Goal: Task Accomplishment & Management: Manage account settings

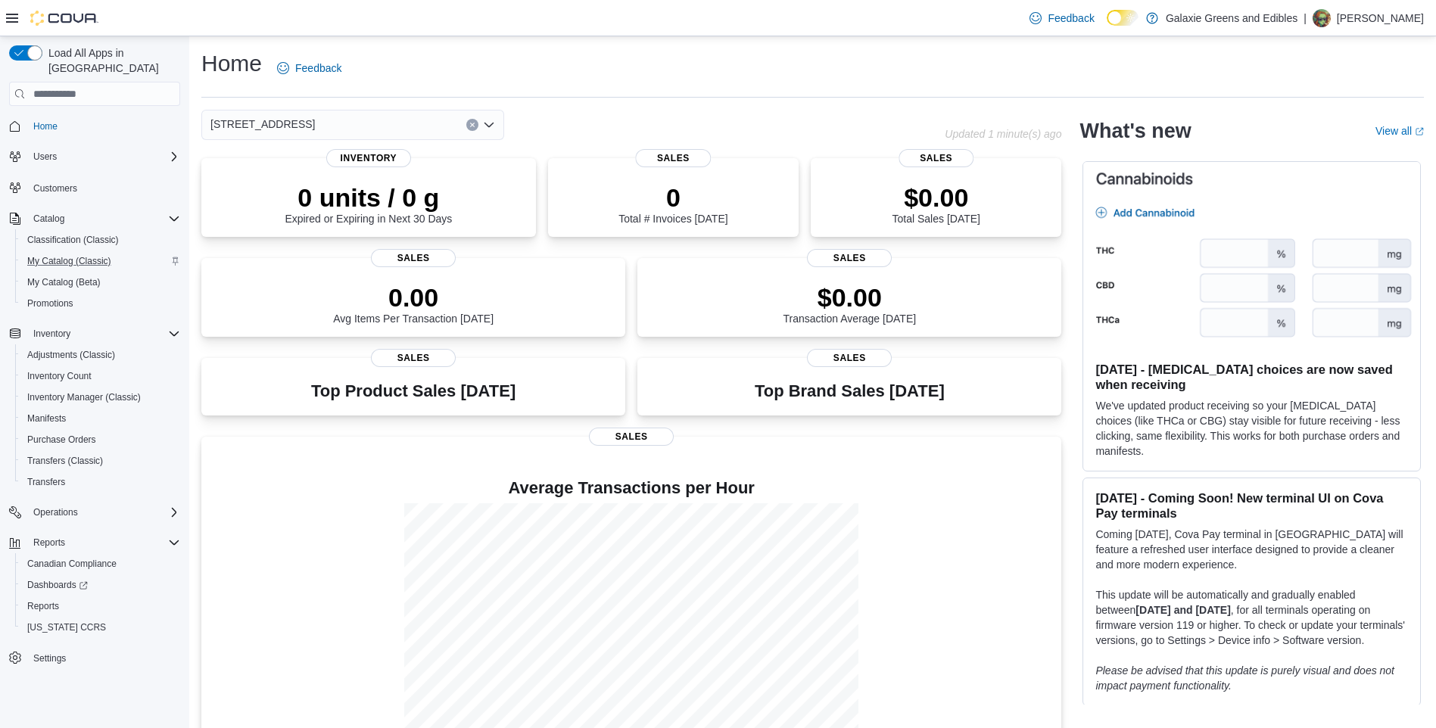
scroll to position [30, 0]
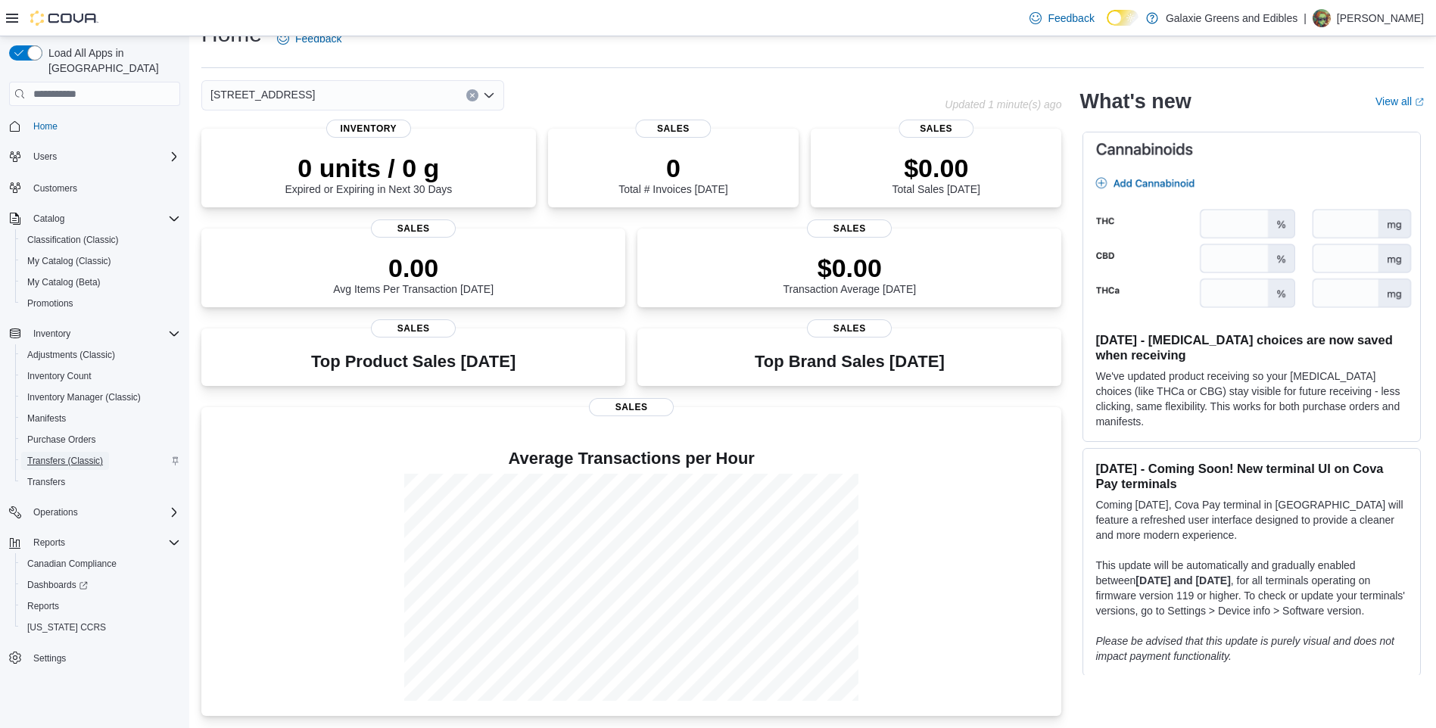
click at [52, 455] on span "Transfers (Classic)" at bounding box center [65, 461] width 76 height 12
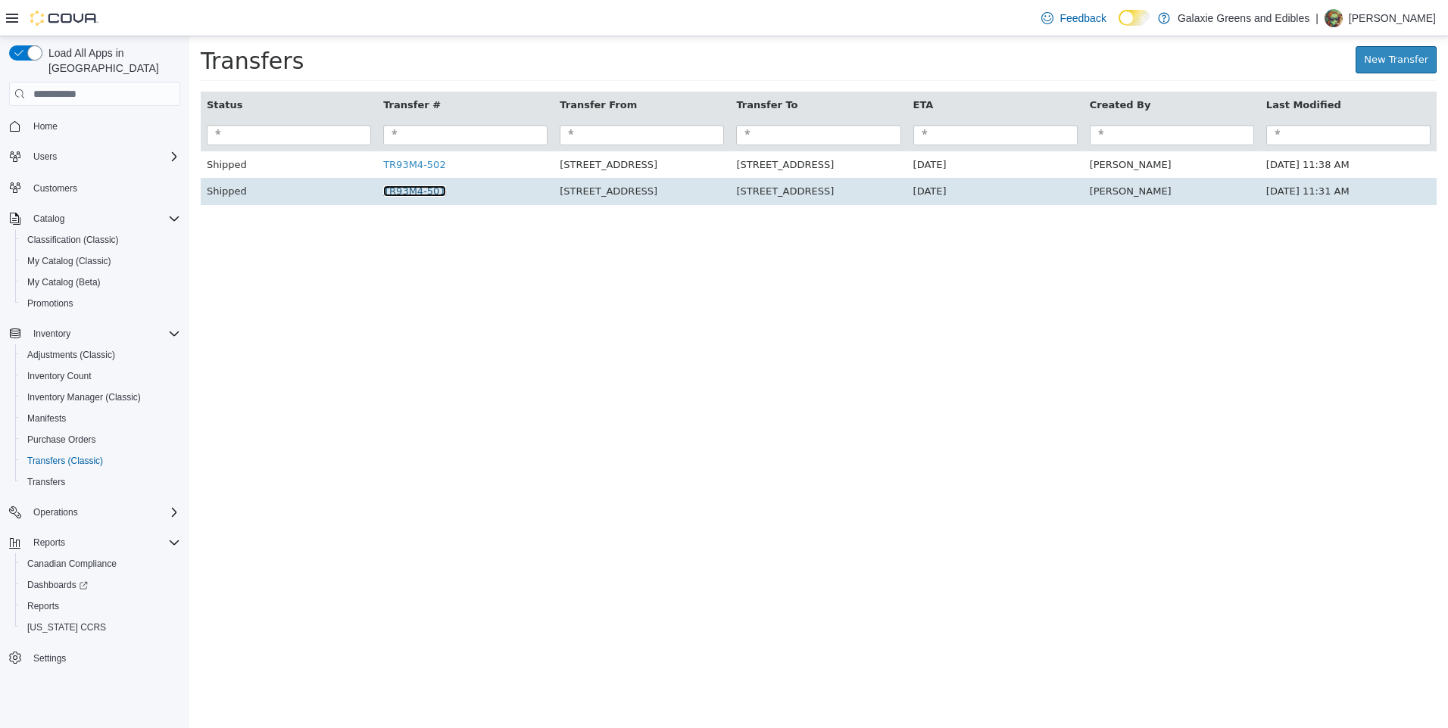
click at [410, 195] on link "TR93M4-501" at bounding box center [414, 190] width 63 height 11
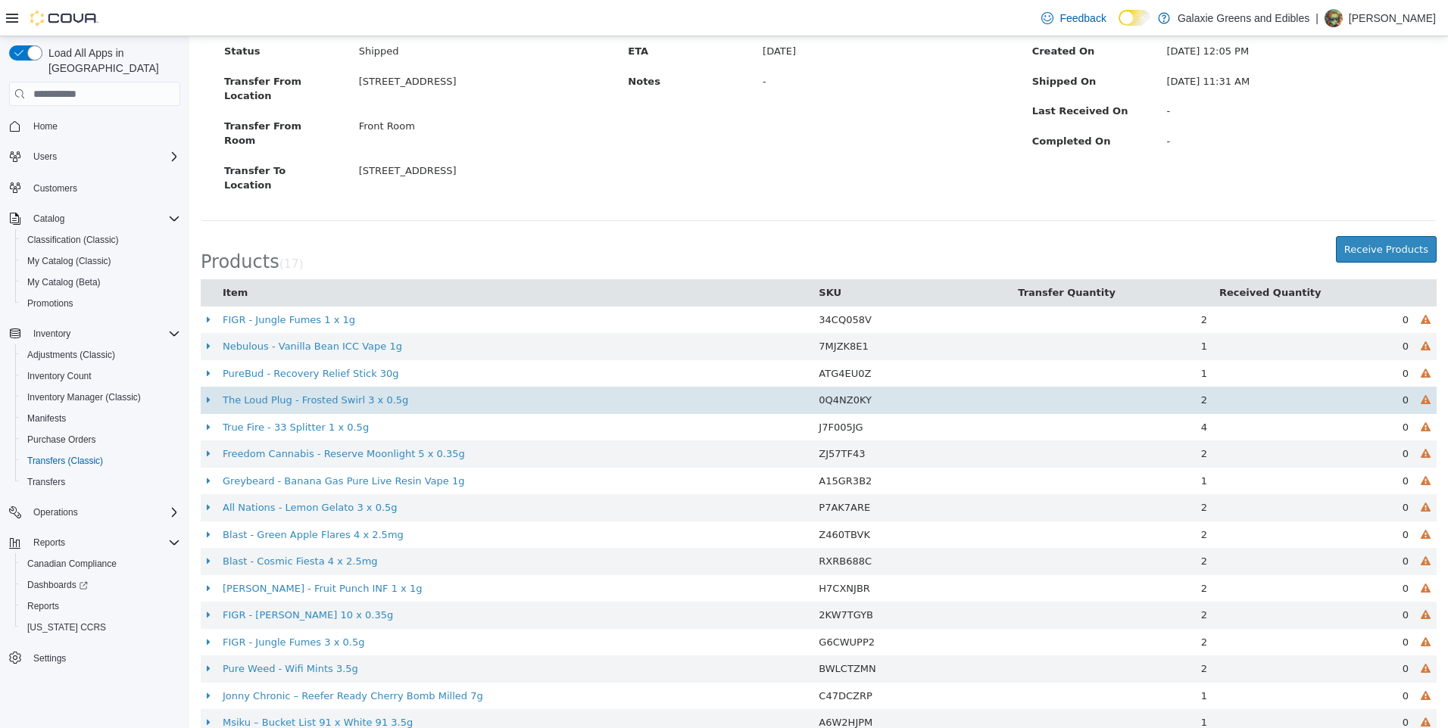
scroll to position [142, 0]
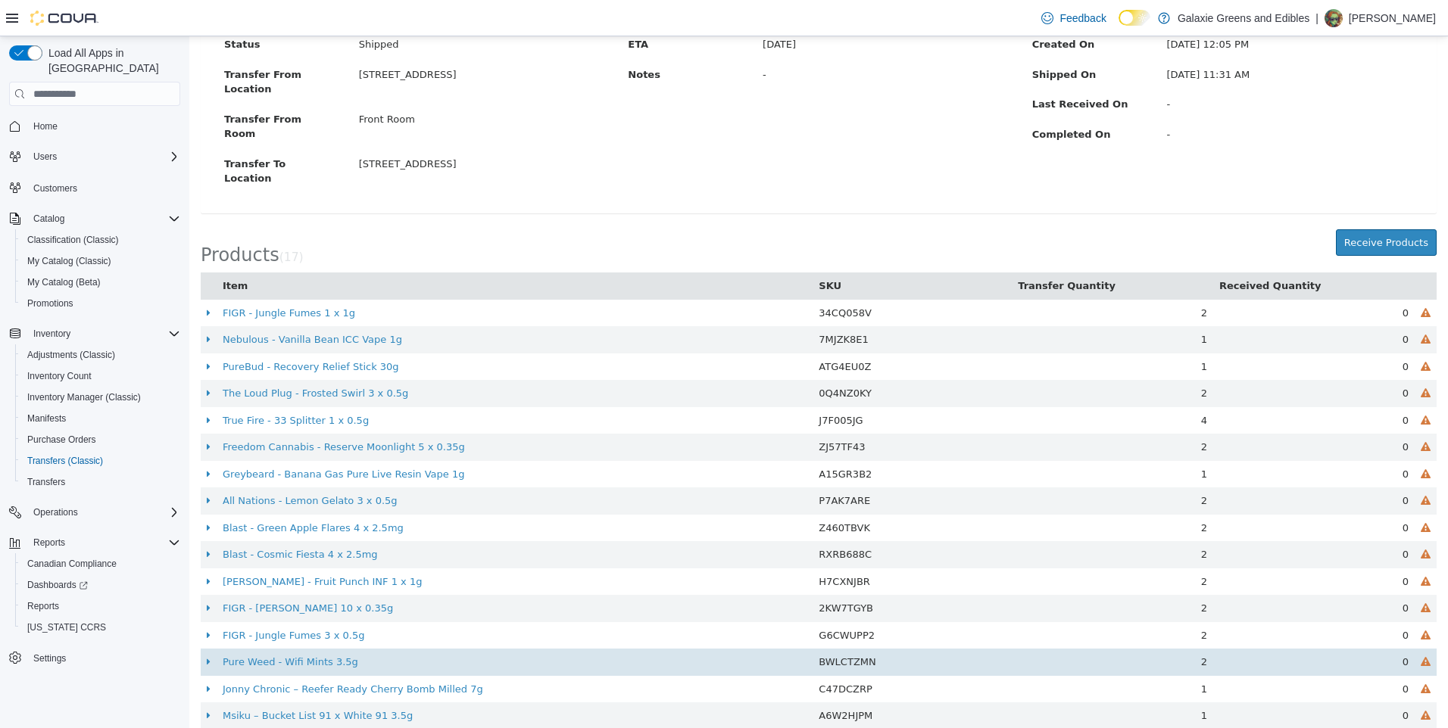
click at [1414, 649] on td at bounding box center [1425, 662] width 22 height 27
drag, startPoint x: 1404, startPoint y: 619, endPoint x: 1139, endPoint y: 612, distance: 265.1
click at [1139, 649] on td "2" at bounding box center [1111, 662] width 201 height 27
click at [284, 656] on link "Pure Weed - Wifi Mints 3.5g" at bounding box center [291, 661] width 136 height 11
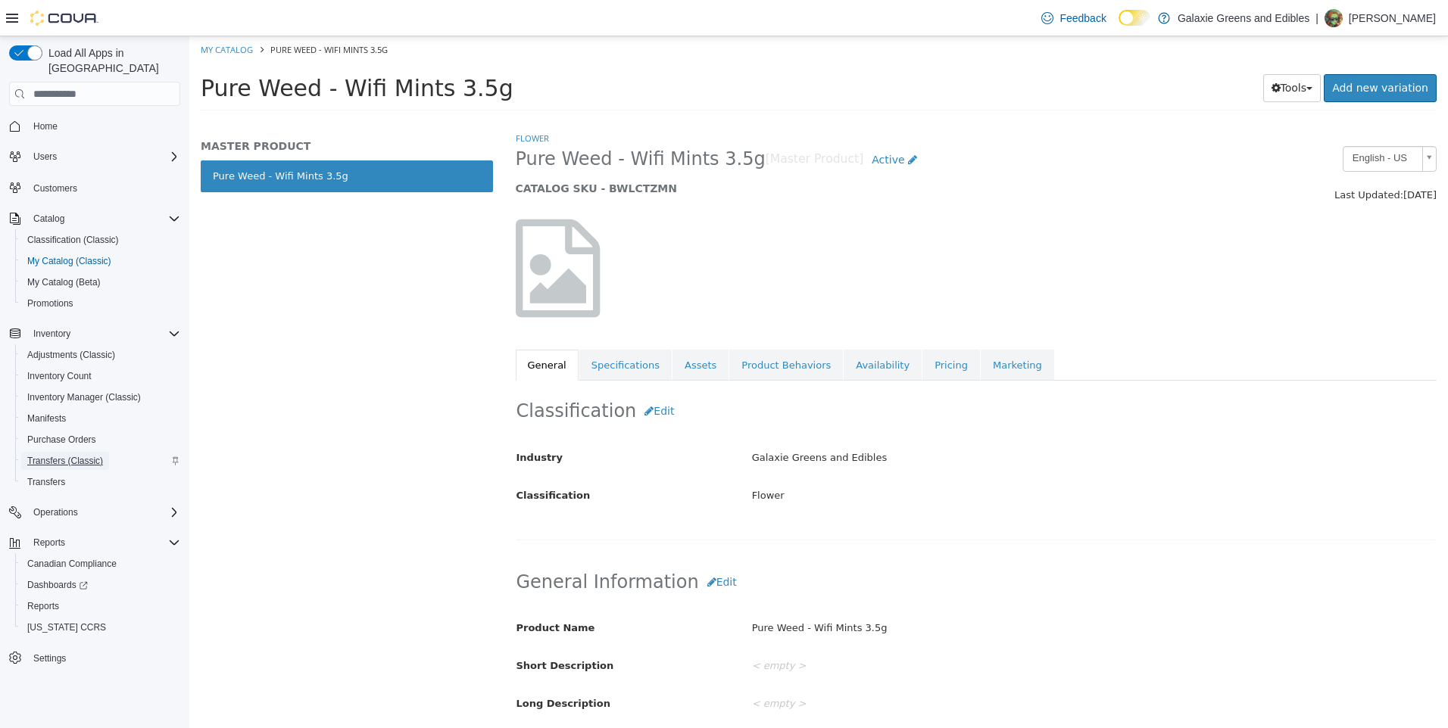
click at [47, 455] on span "Transfers (Classic)" at bounding box center [65, 461] width 76 height 12
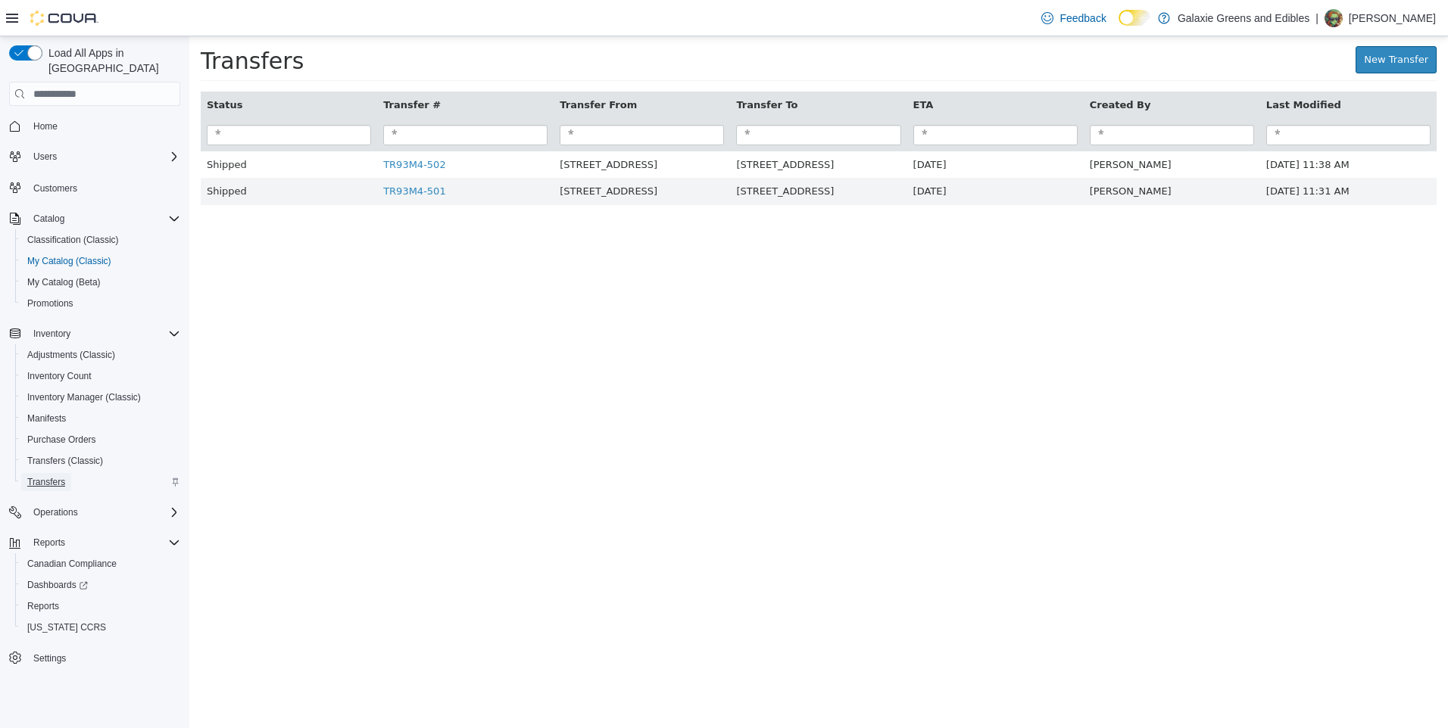
click at [51, 476] on span "Transfers" at bounding box center [46, 482] width 38 height 12
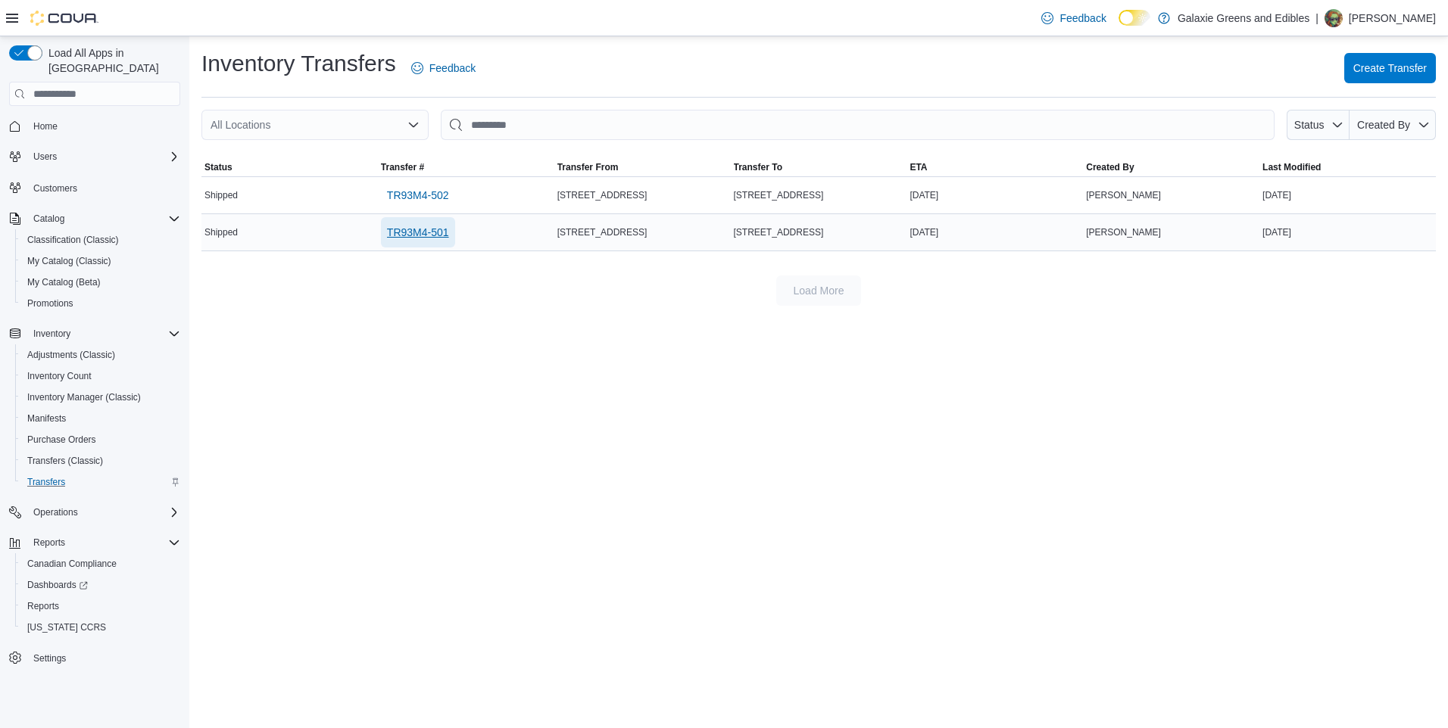
click at [417, 228] on span "TR93M4-501" at bounding box center [418, 232] width 62 height 15
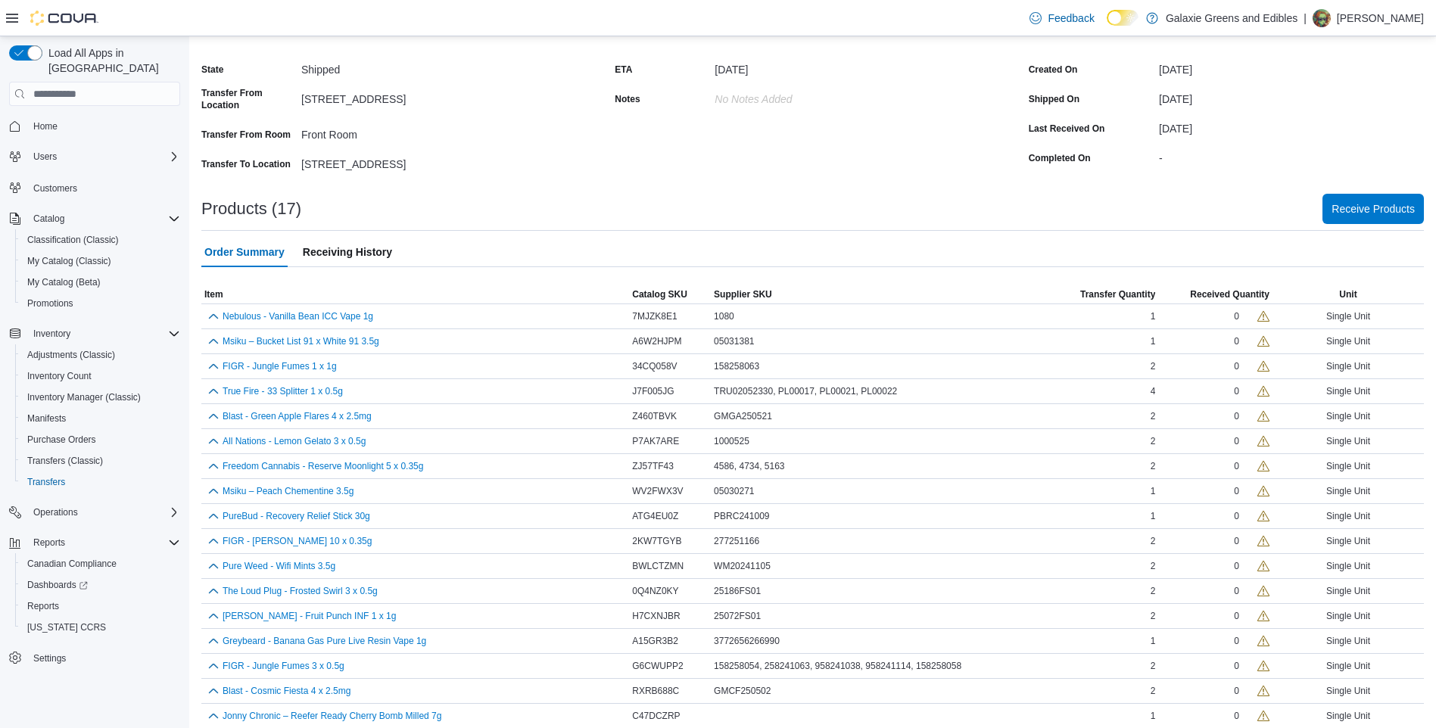
scroll to position [135, 0]
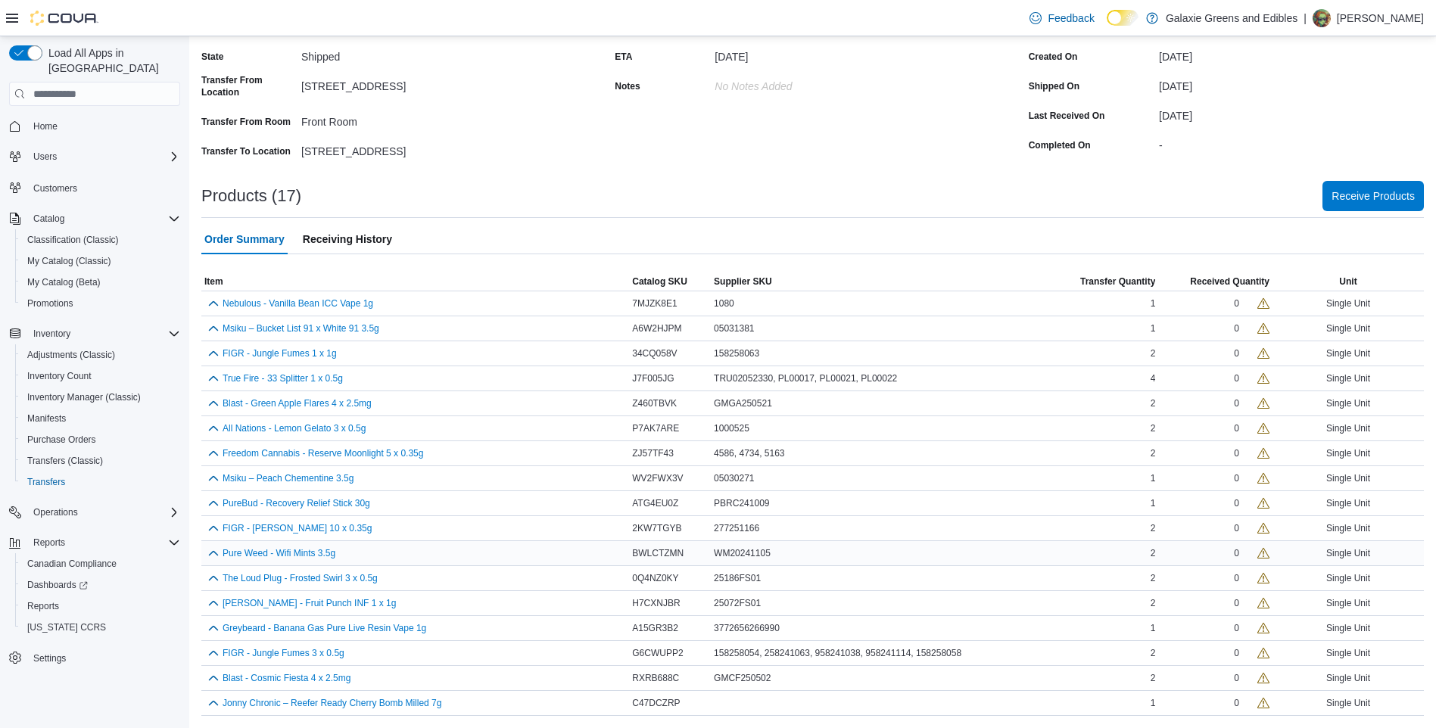
click at [1366, 553] on div "Single Unit" at bounding box center [1348, 553] width 151 height 18
click at [1401, 192] on span "Receive Products" at bounding box center [1373, 195] width 83 height 15
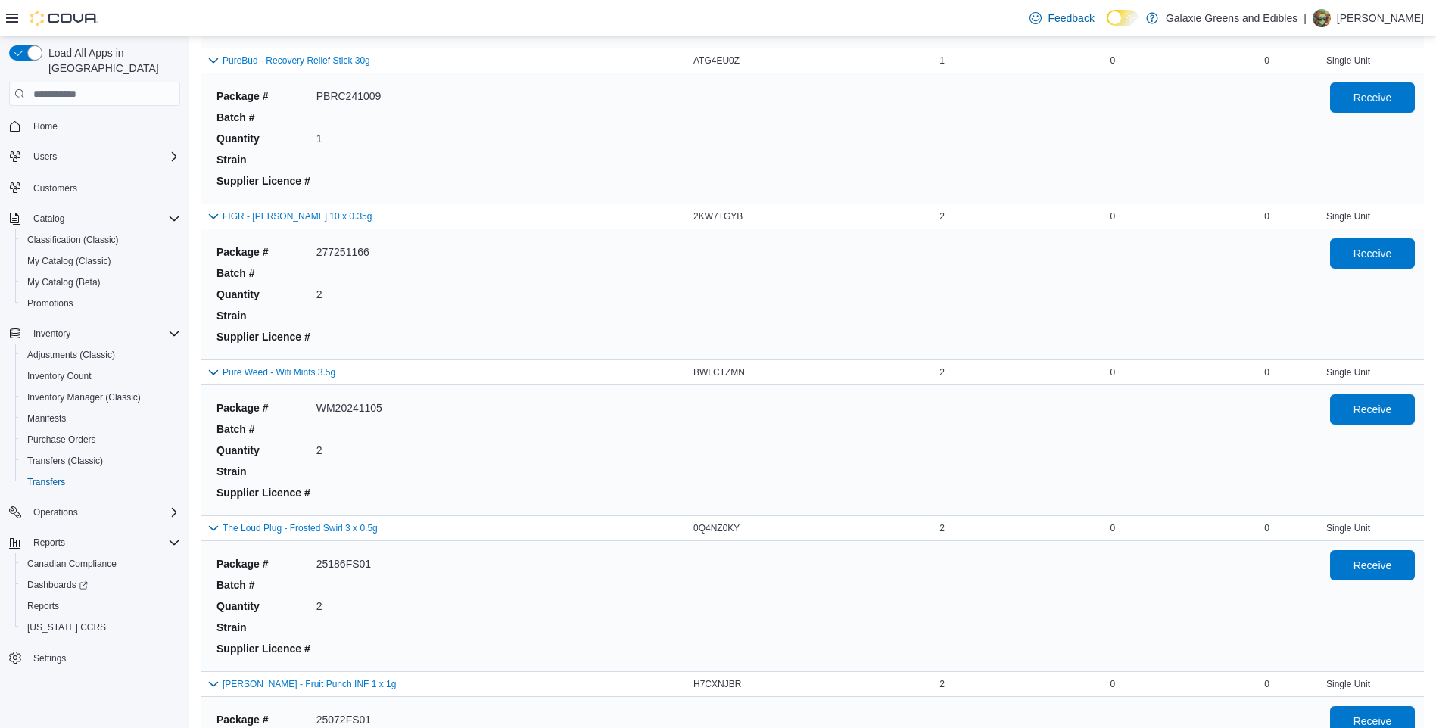
scroll to position [1446, 0]
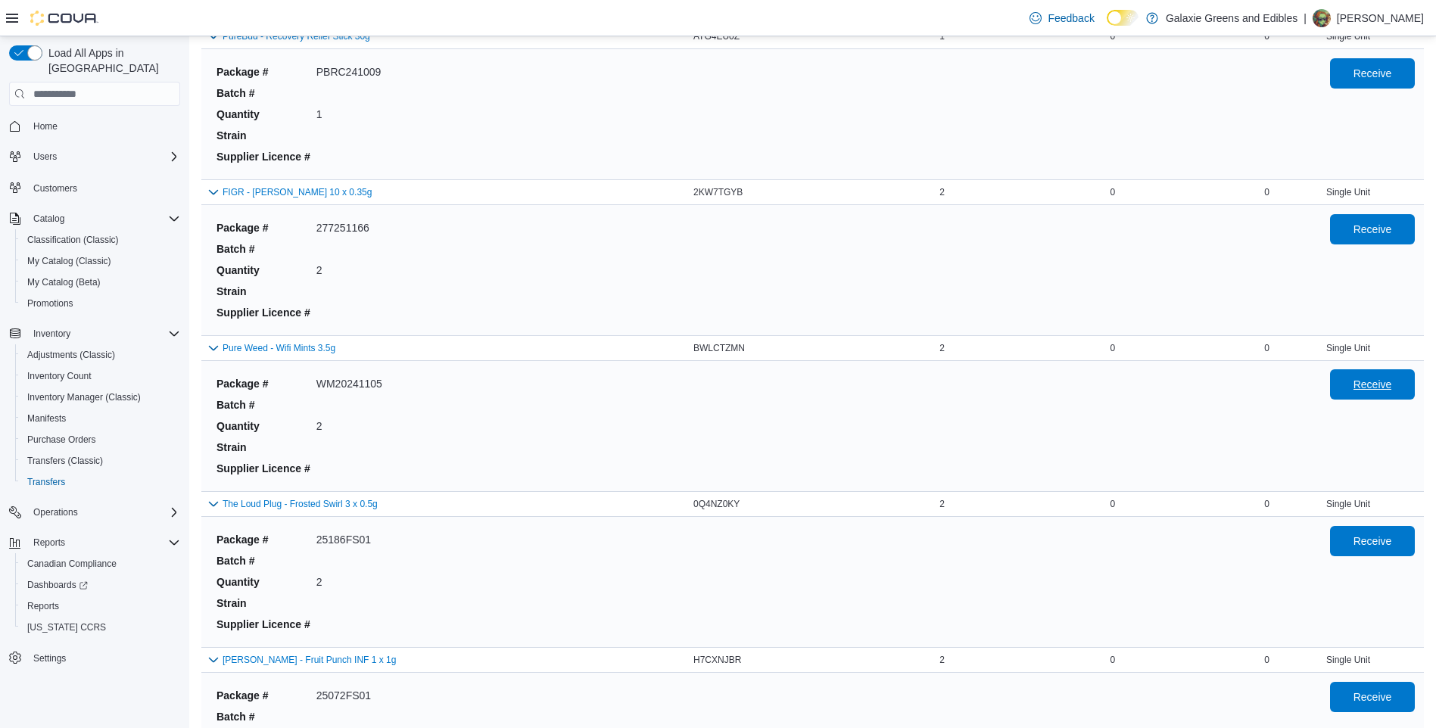
click at [1373, 381] on span "Receive" at bounding box center [1373, 384] width 39 height 15
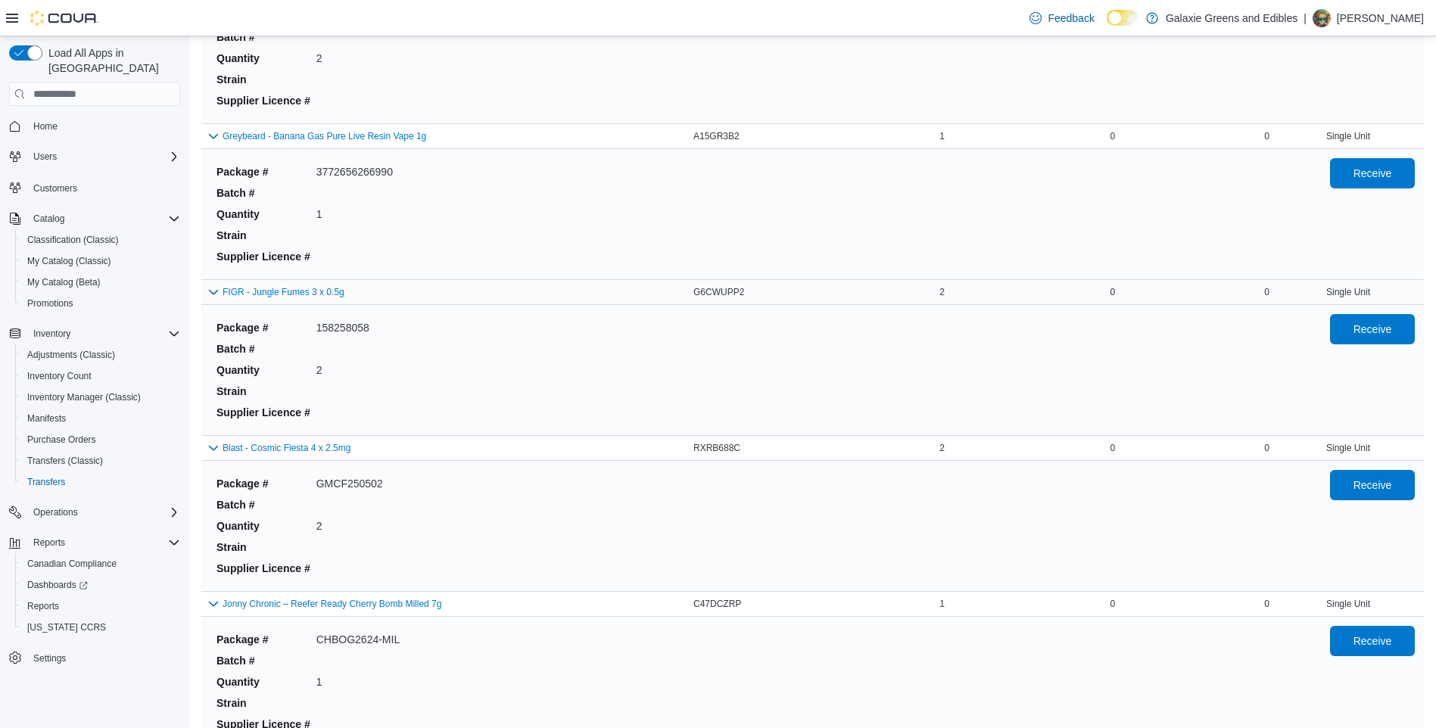
scroll to position [2127, 0]
click at [1372, 328] on span "Receive" at bounding box center [1373, 326] width 39 height 15
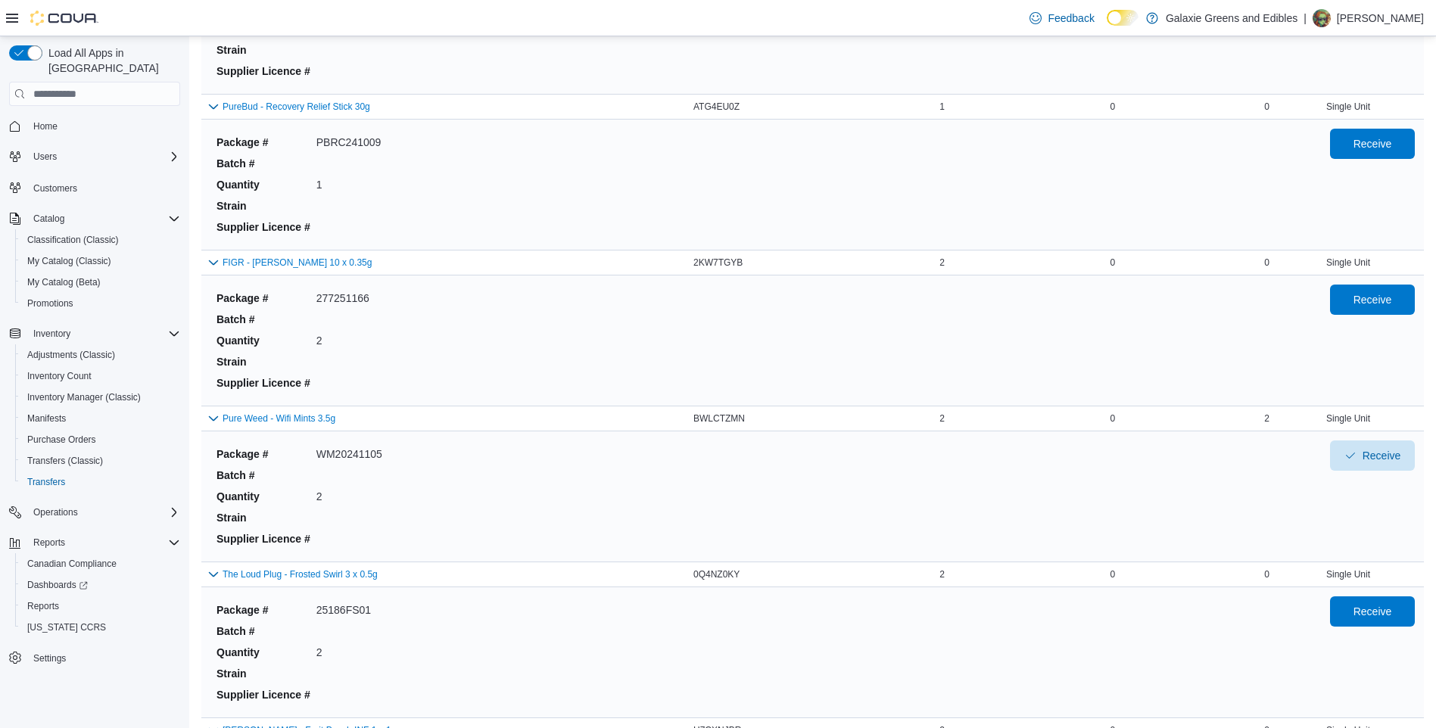
scroll to position [1370, 0]
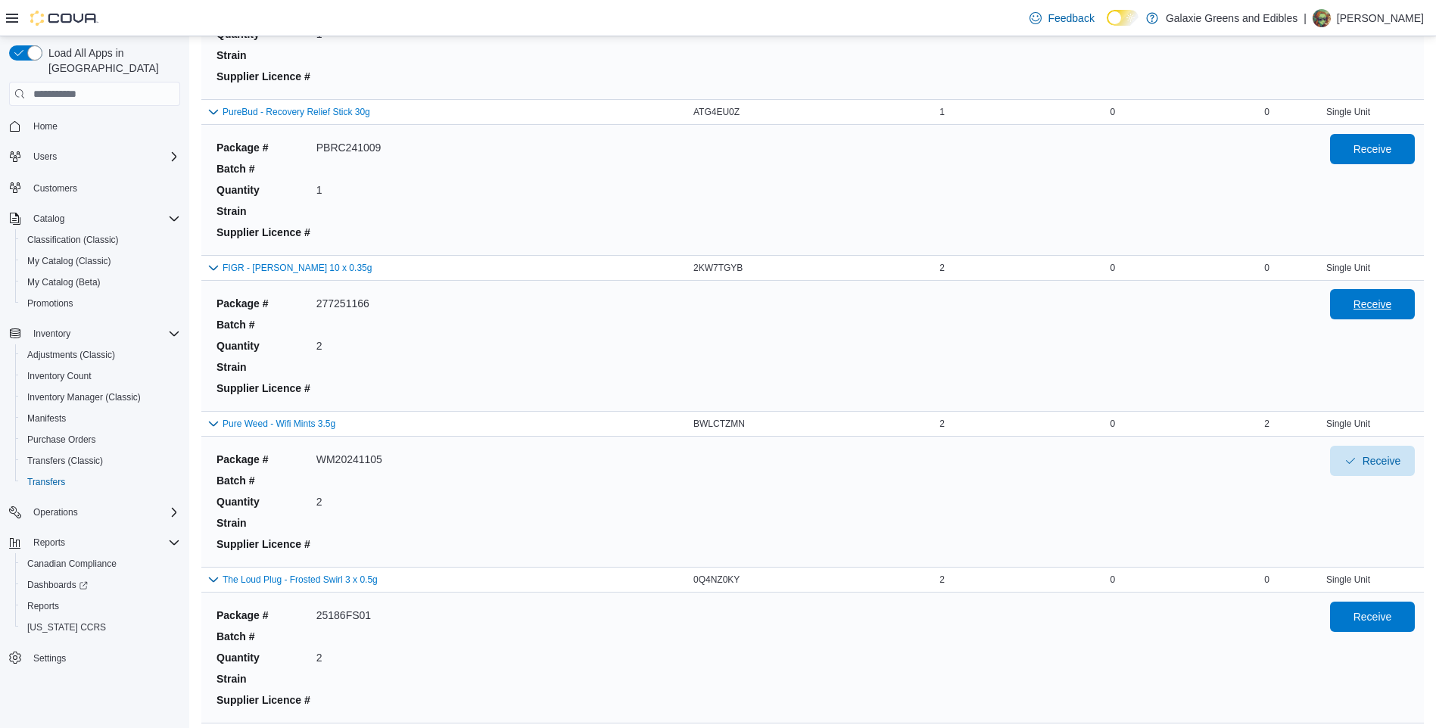
click at [1385, 299] on span "Receive" at bounding box center [1373, 304] width 39 height 15
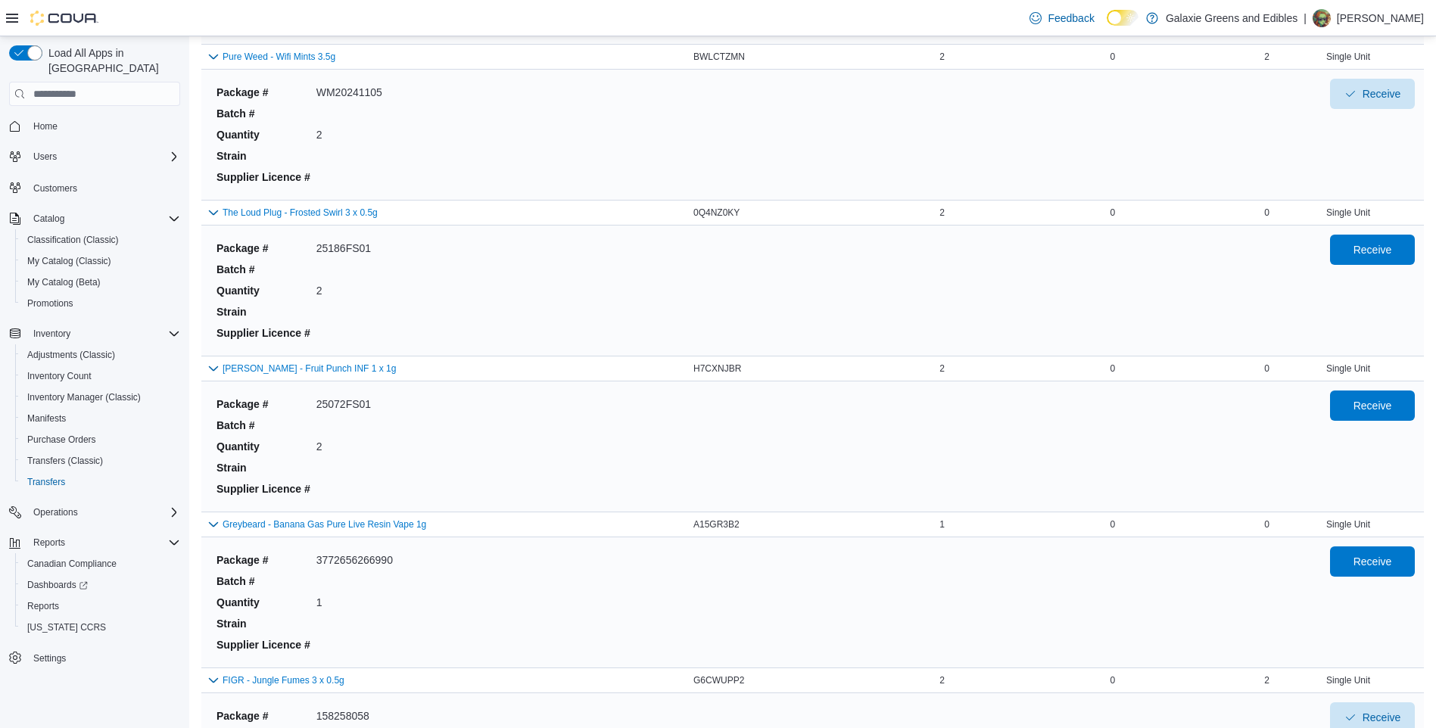
scroll to position [1741, 0]
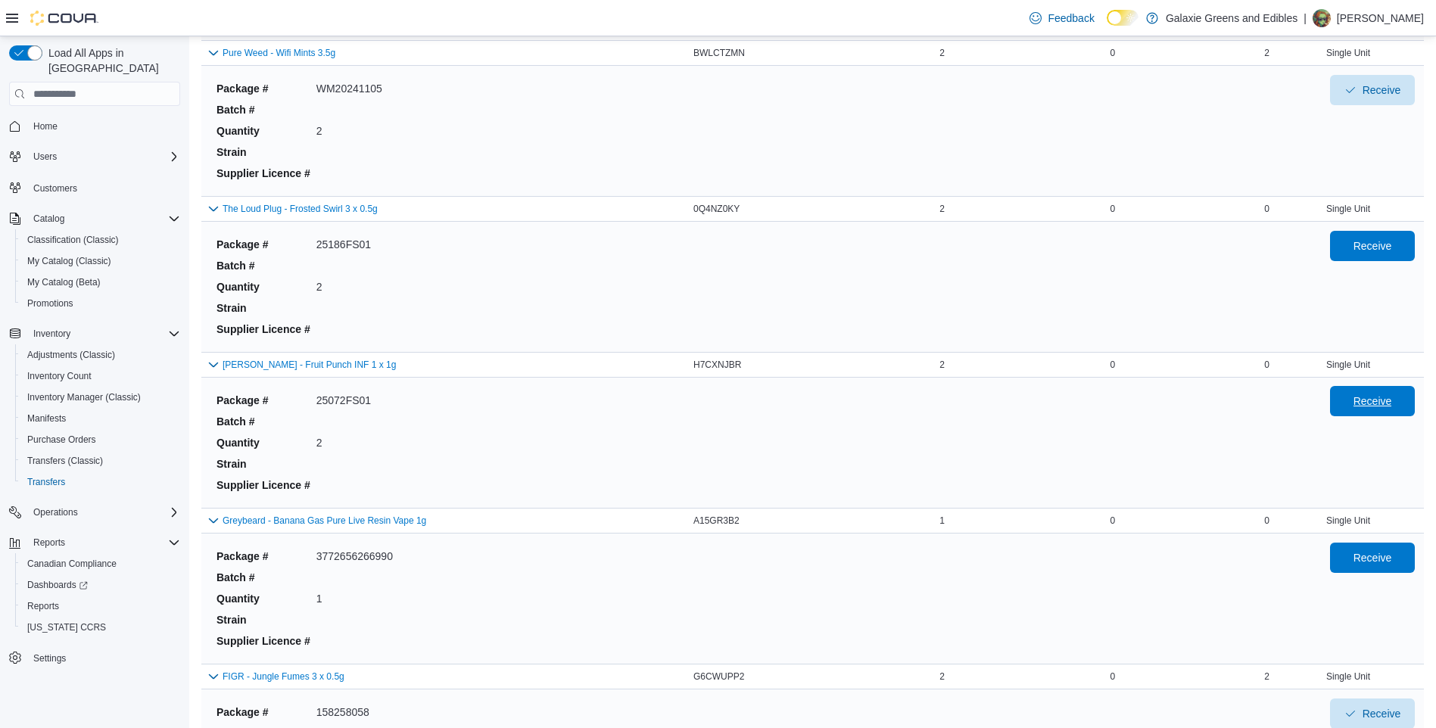
click at [1361, 397] on span "Receive" at bounding box center [1372, 401] width 67 height 30
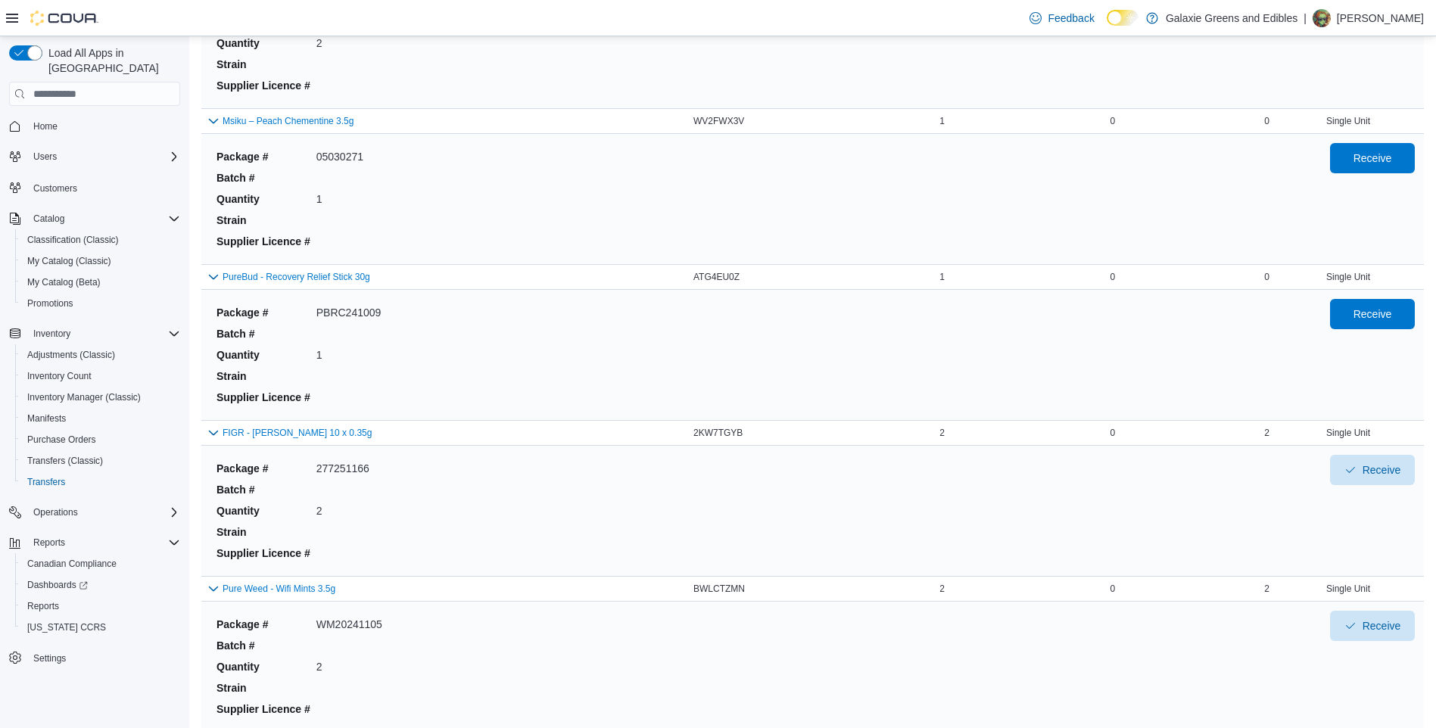
scroll to position [908, 0]
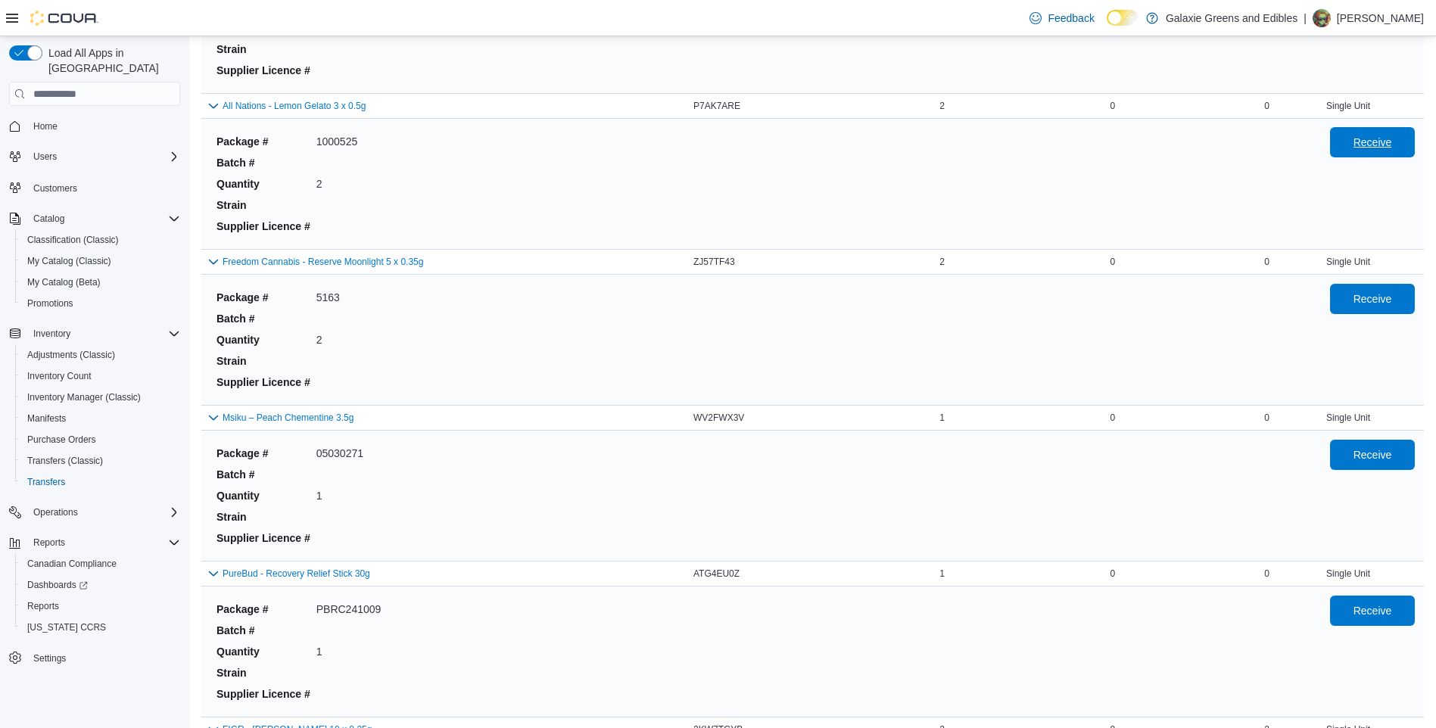
click at [1384, 139] on span "Receive" at bounding box center [1373, 142] width 39 height 15
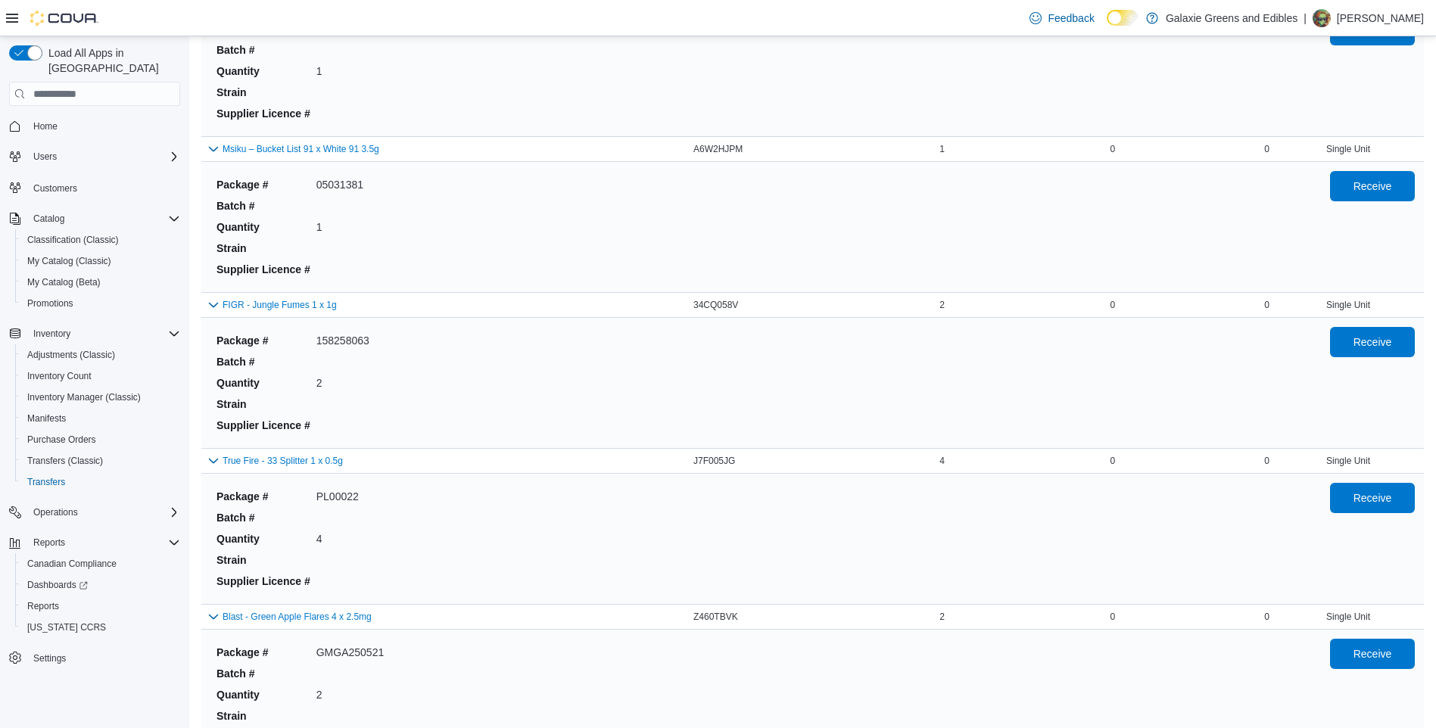
scroll to position [159, 0]
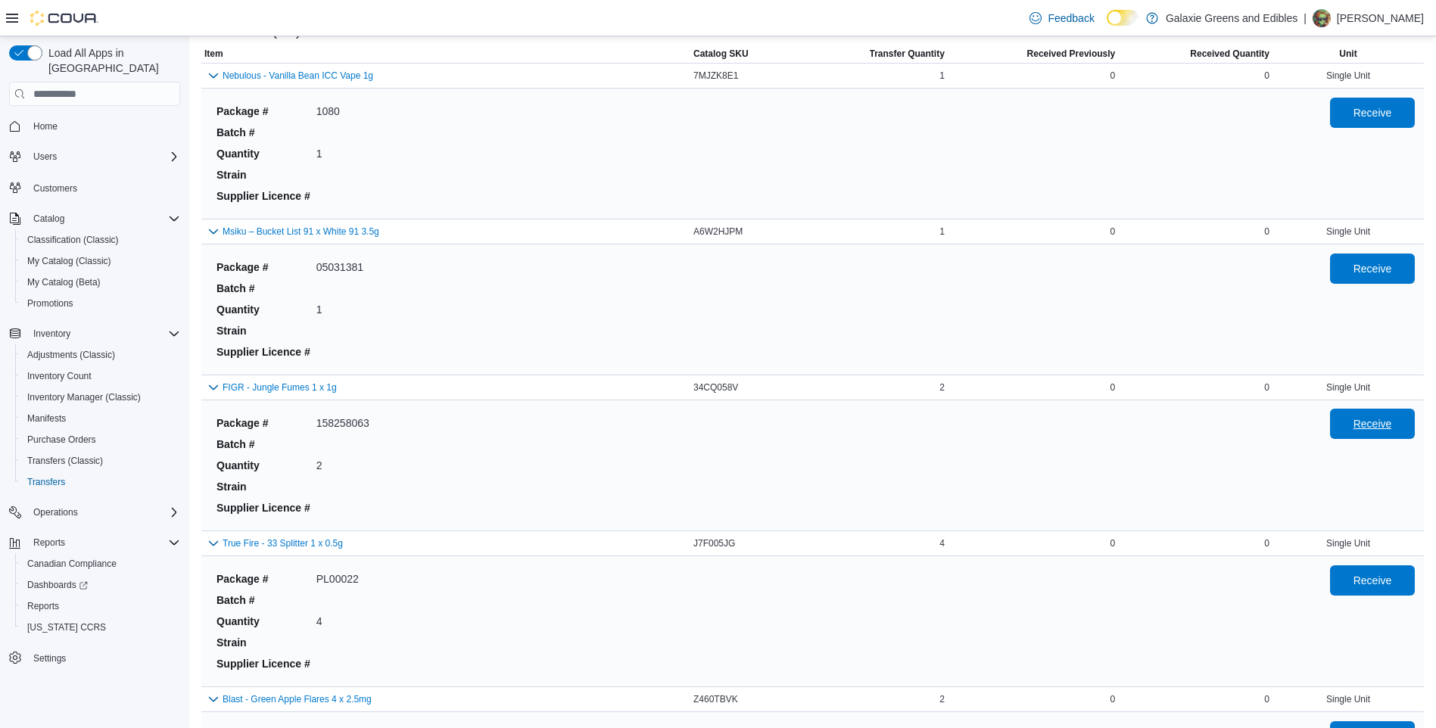
click at [1392, 425] on span "Receive" at bounding box center [1373, 423] width 39 height 15
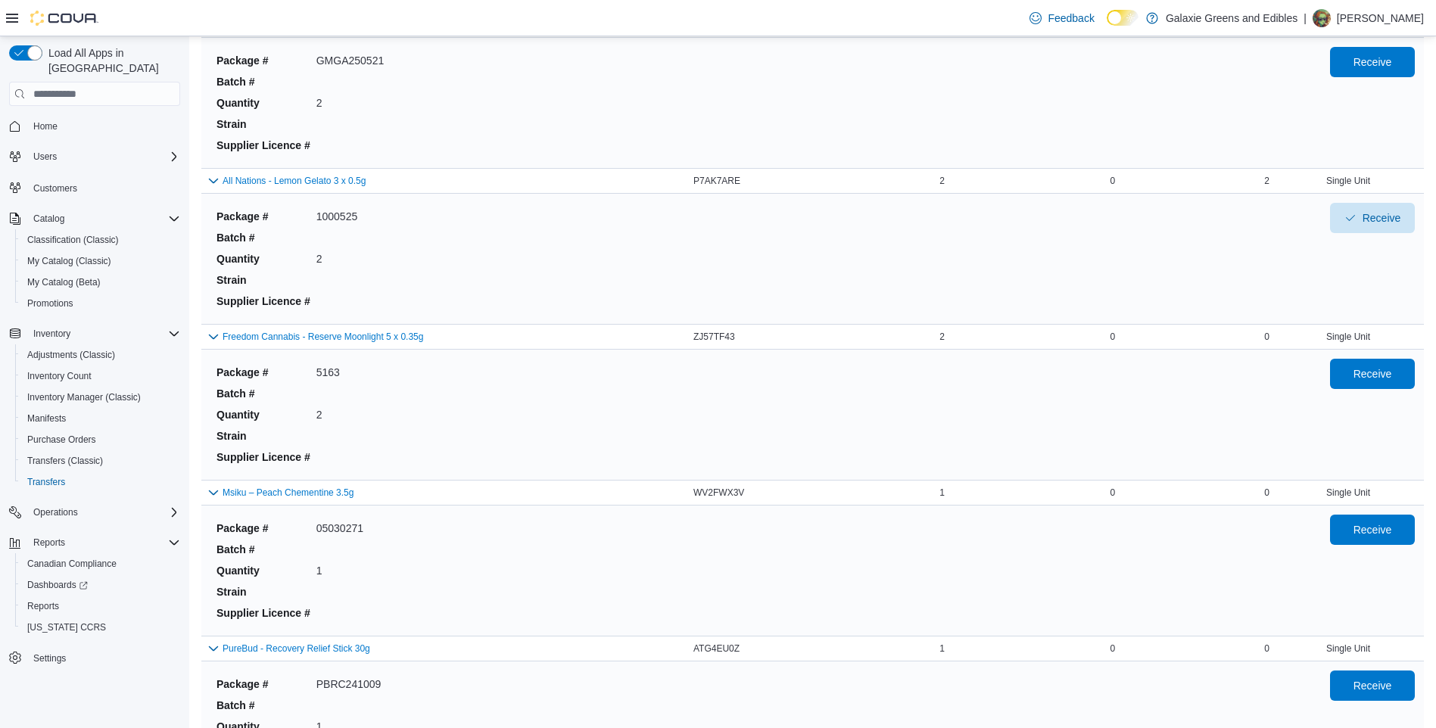
scroll to position [840, 0]
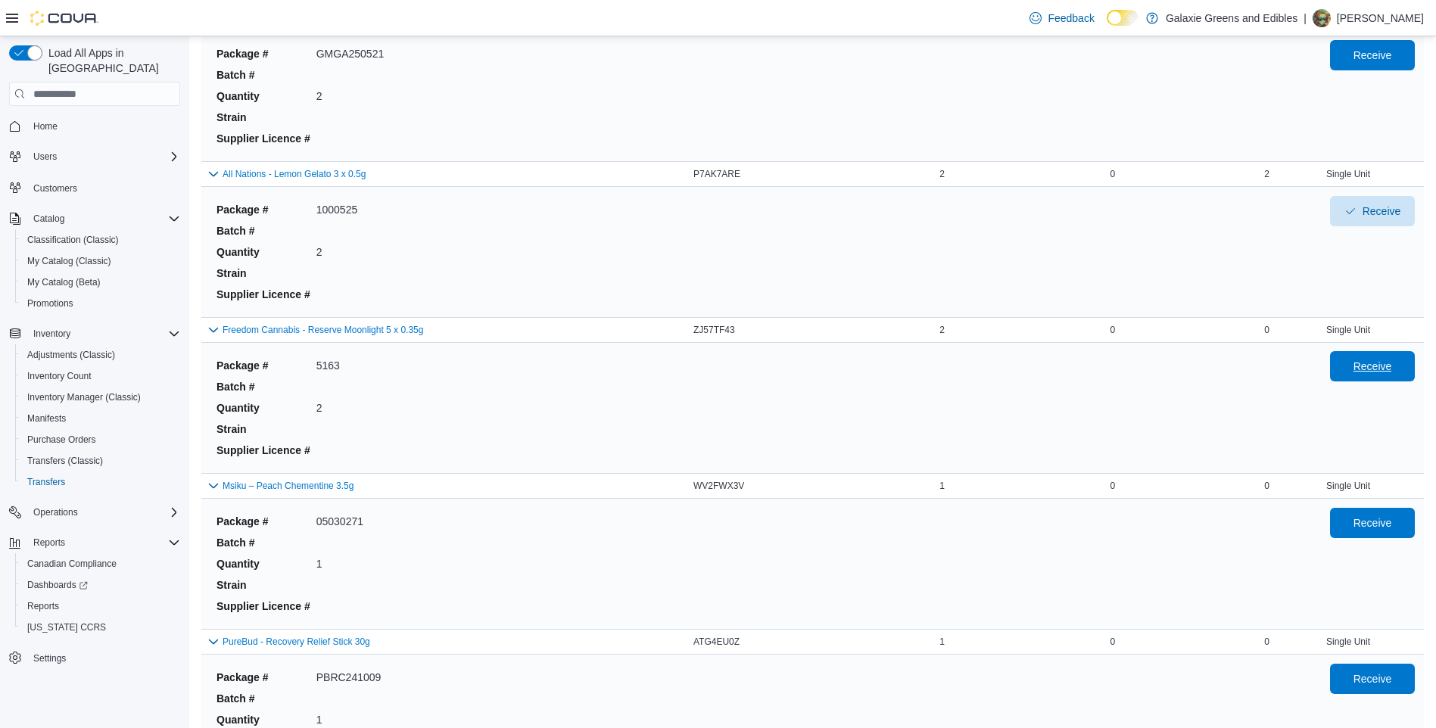
click at [1385, 369] on span "Receive" at bounding box center [1373, 366] width 39 height 15
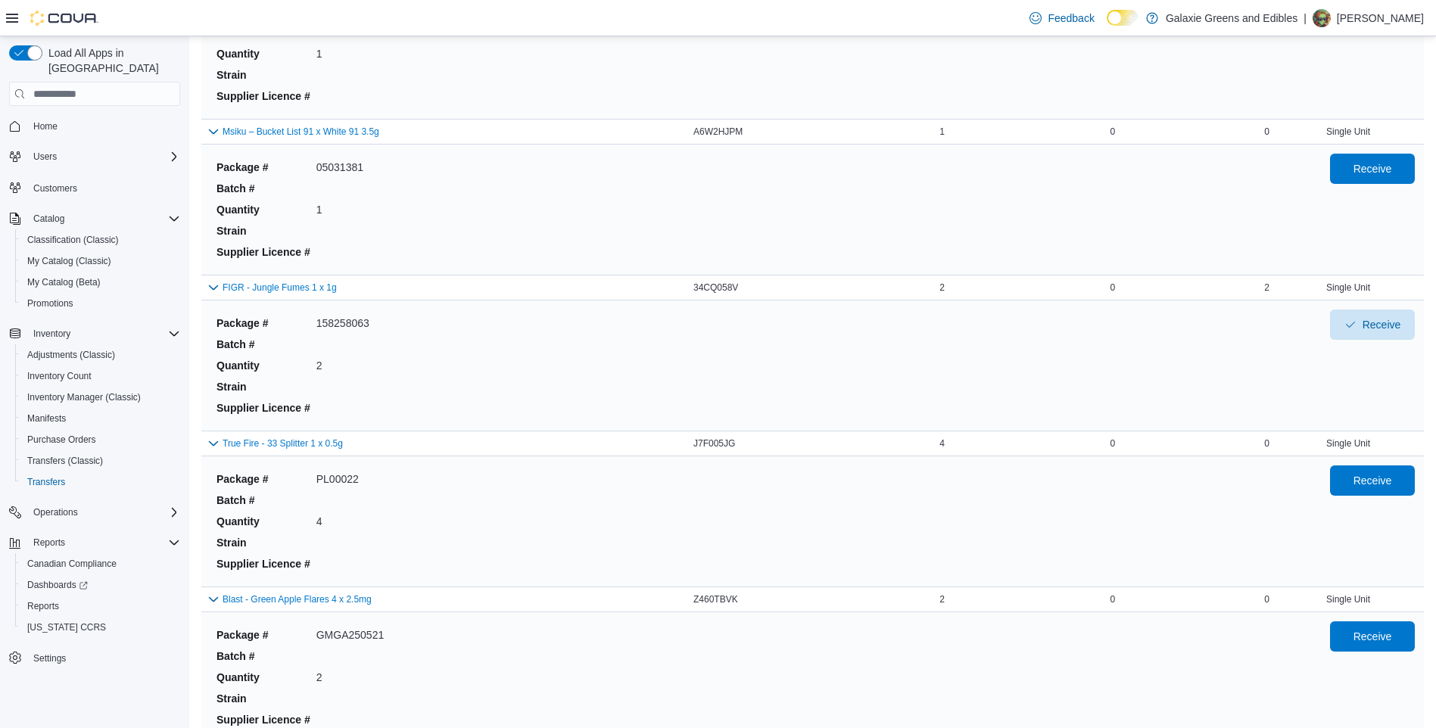
scroll to position [235, 0]
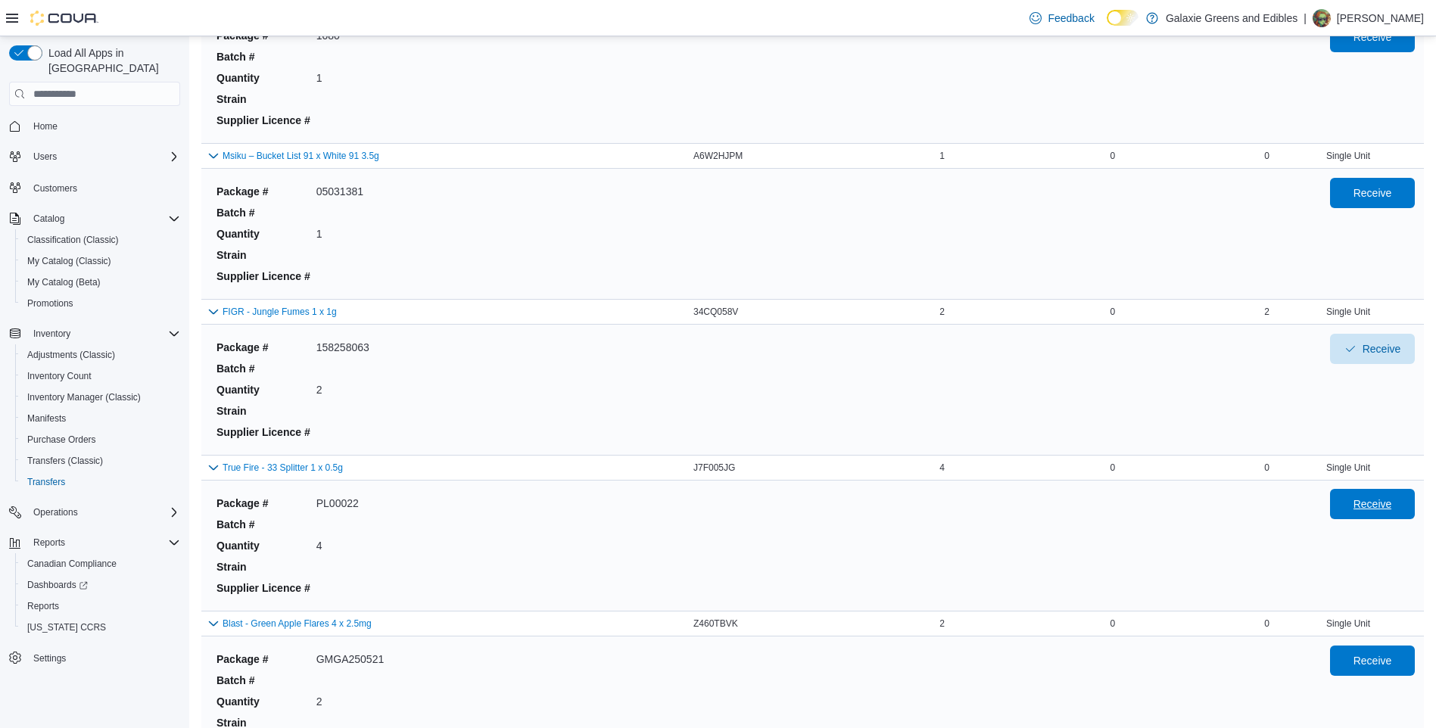
click at [1392, 506] on span "Receive" at bounding box center [1373, 504] width 39 height 15
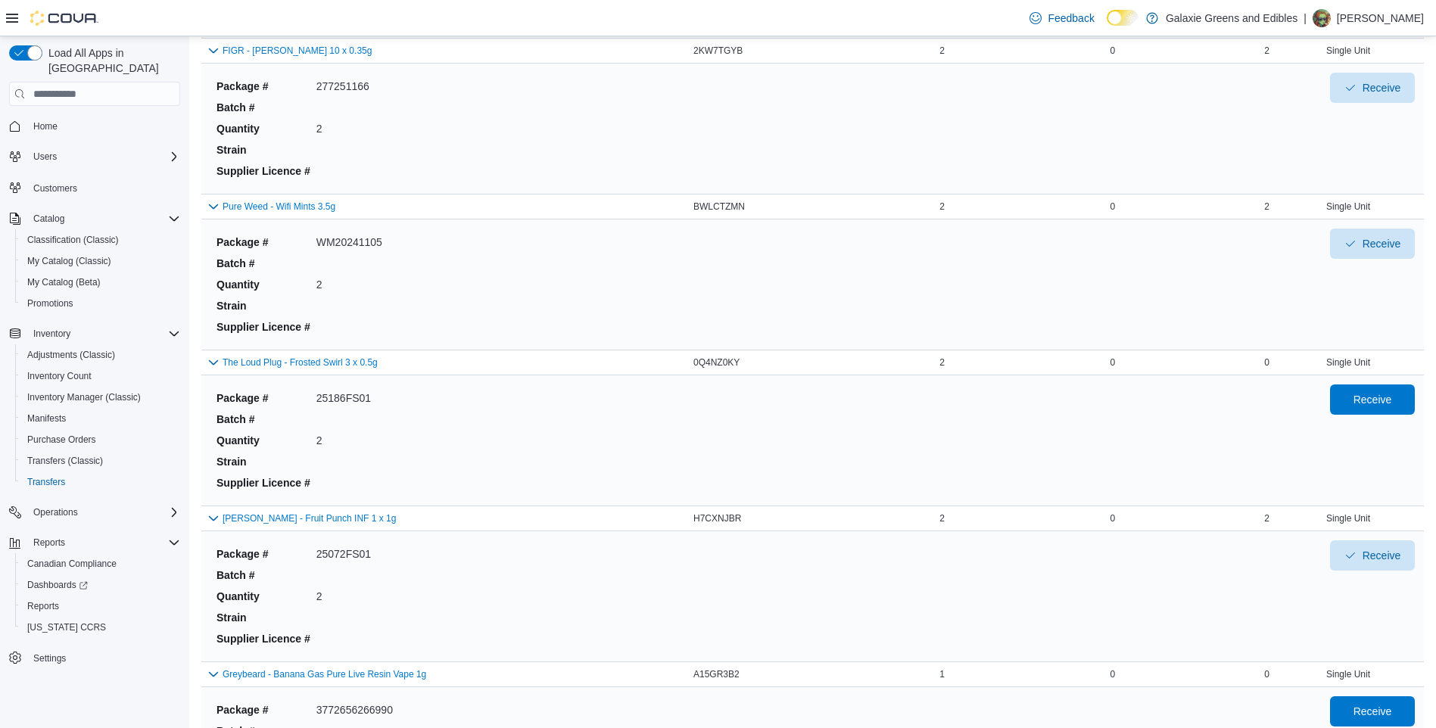
scroll to position [1597, 0]
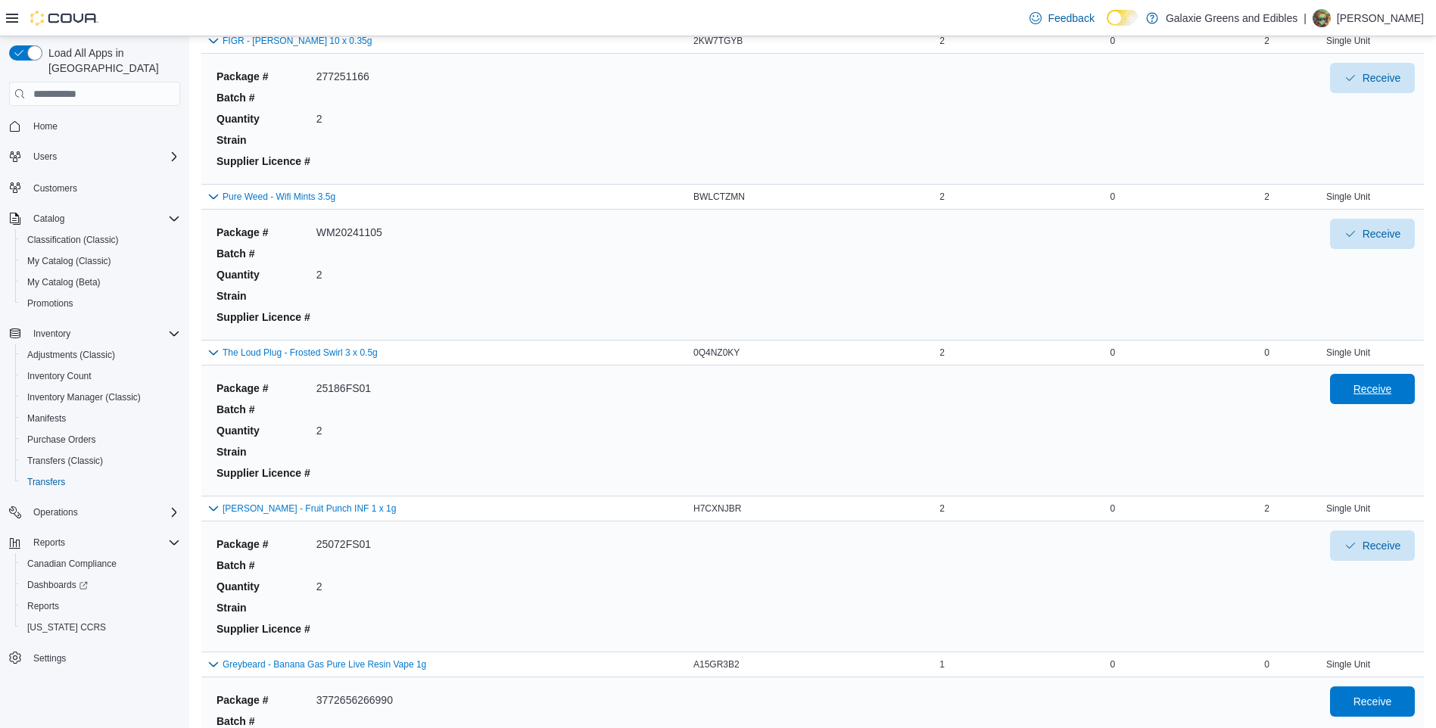
click at [1373, 394] on span "Receive" at bounding box center [1373, 389] width 39 height 15
click at [1353, 700] on span "Receive" at bounding box center [1372, 701] width 67 height 30
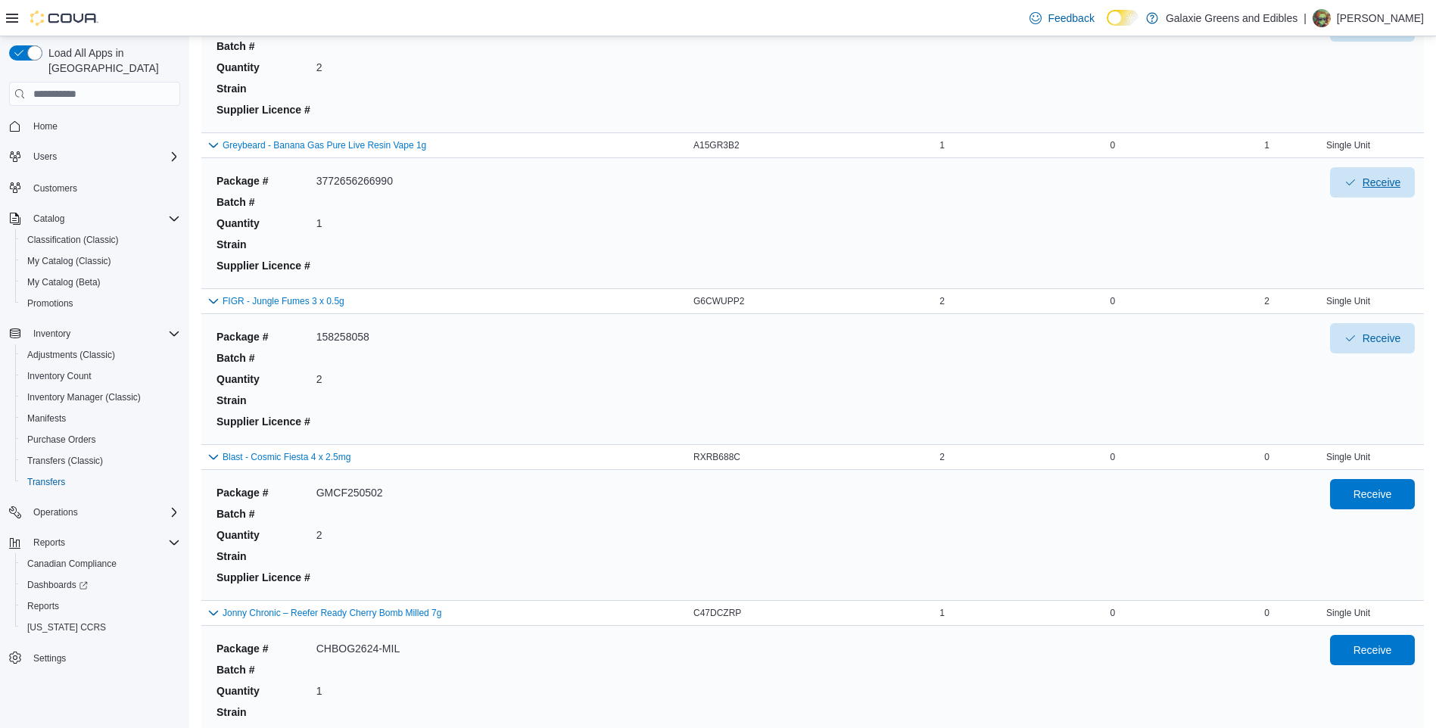
scroll to position [2127, 0]
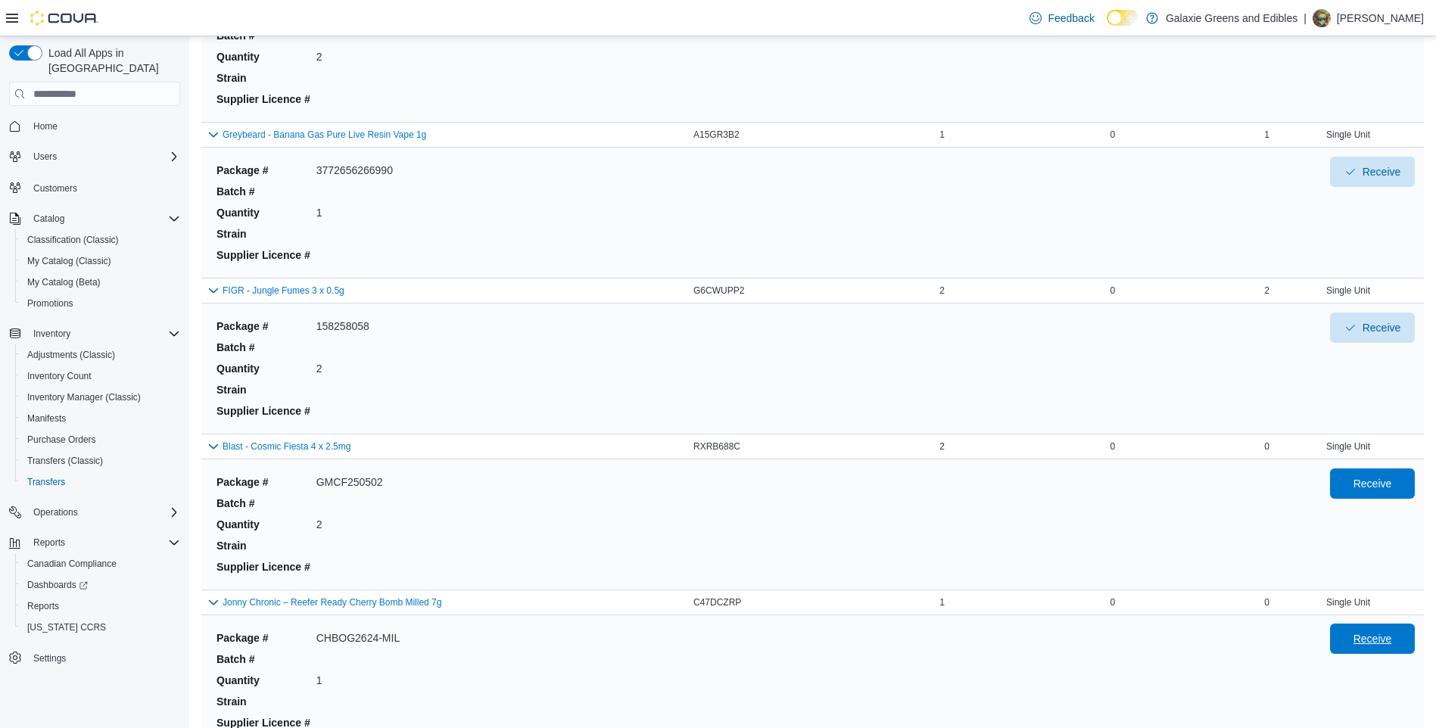
click at [1372, 645] on span "Receive" at bounding box center [1373, 638] width 39 height 15
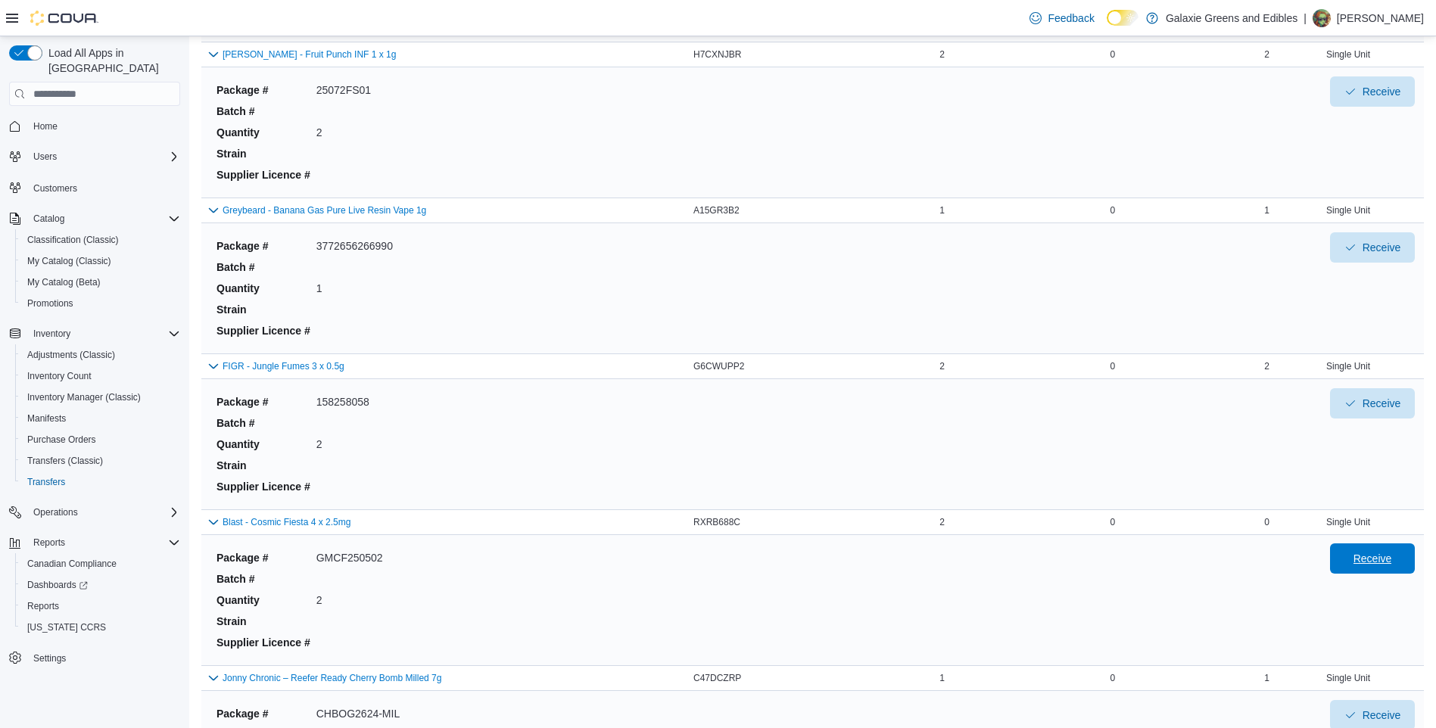
click at [1370, 563] on span "Receive" at bounding box center [1373, 558] width 39 height 15
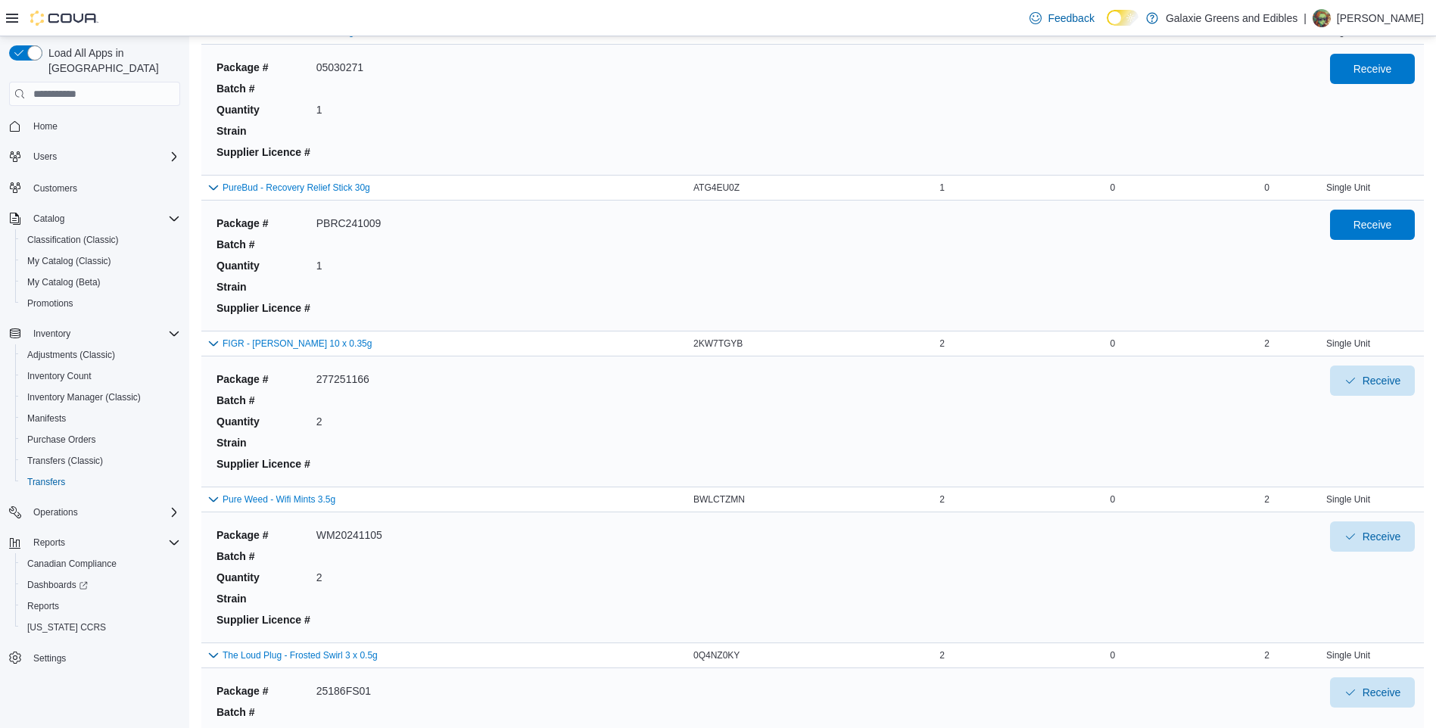
scroll to position [1143, 0]
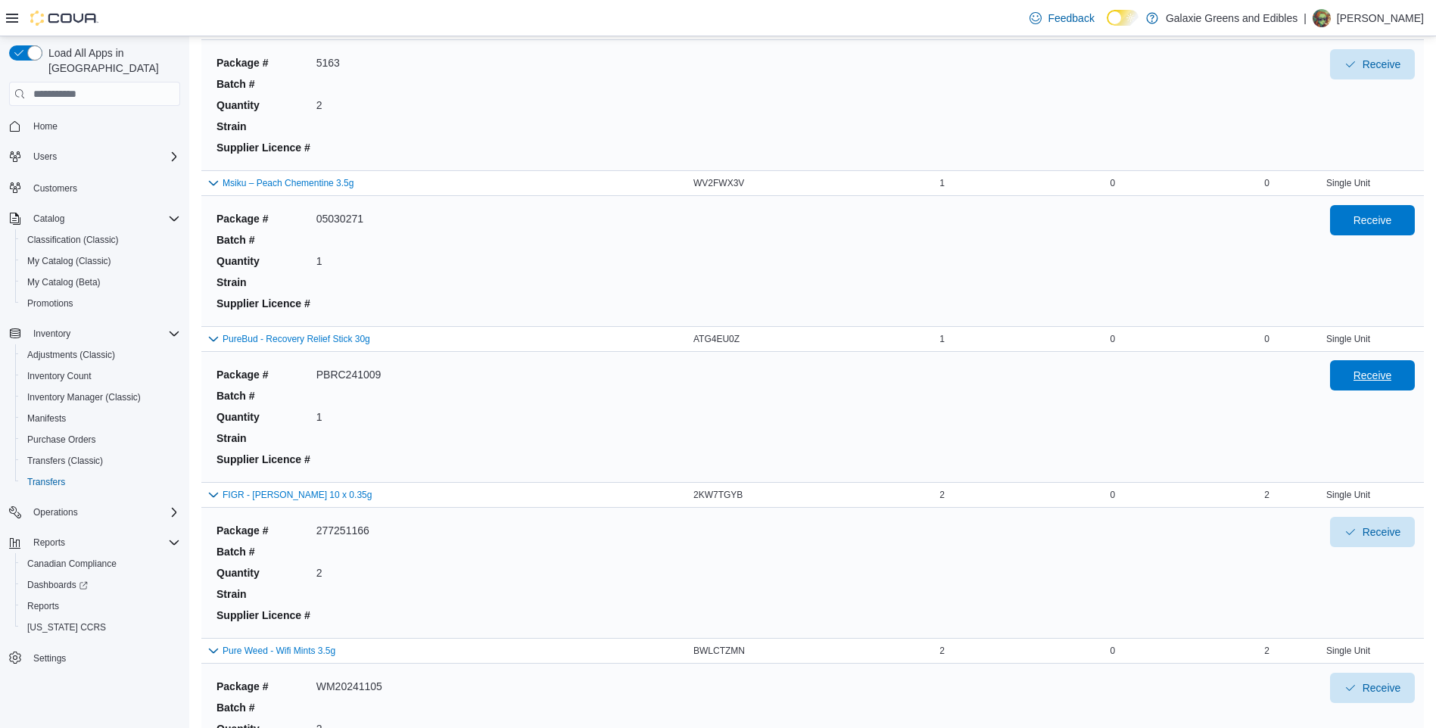
click at [1390, 375] on span "Receive" at bounding box center [1373, 375] width 39 height 15
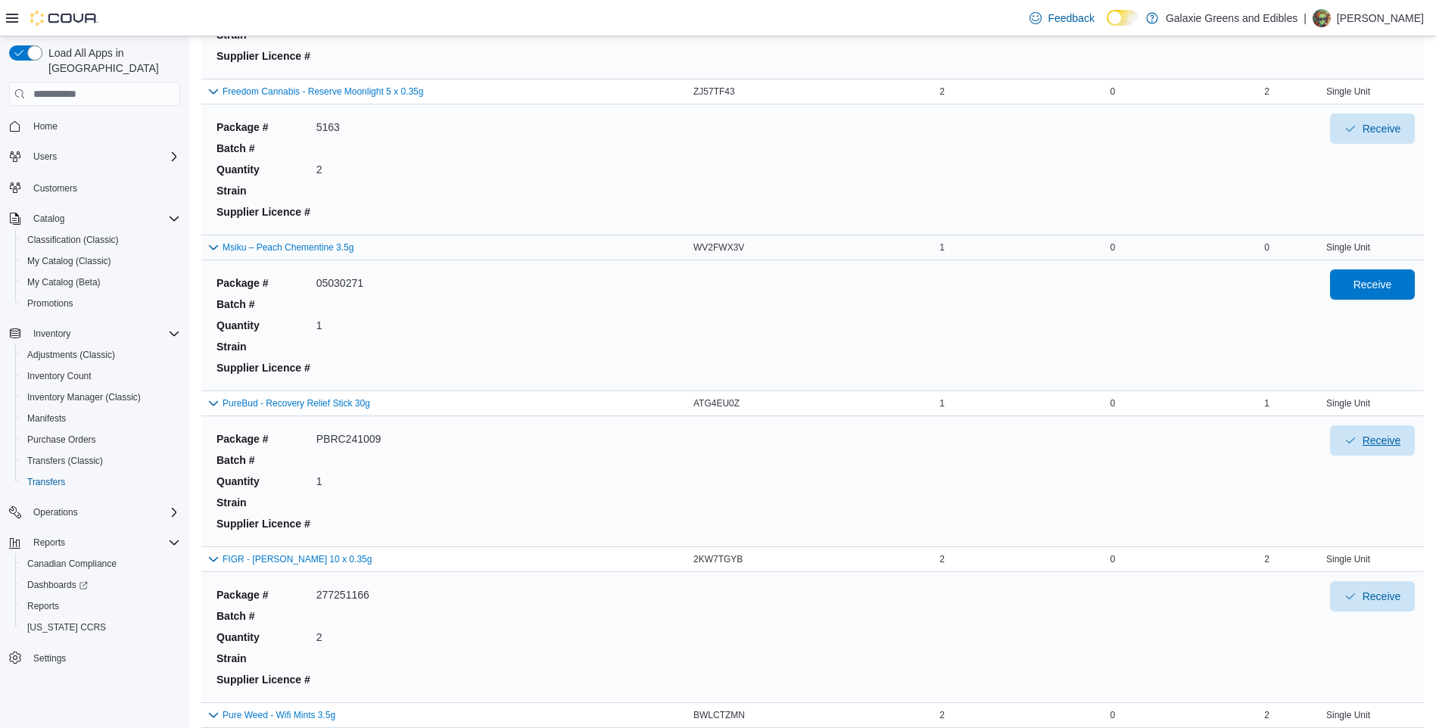
scroll to position [992, 0]
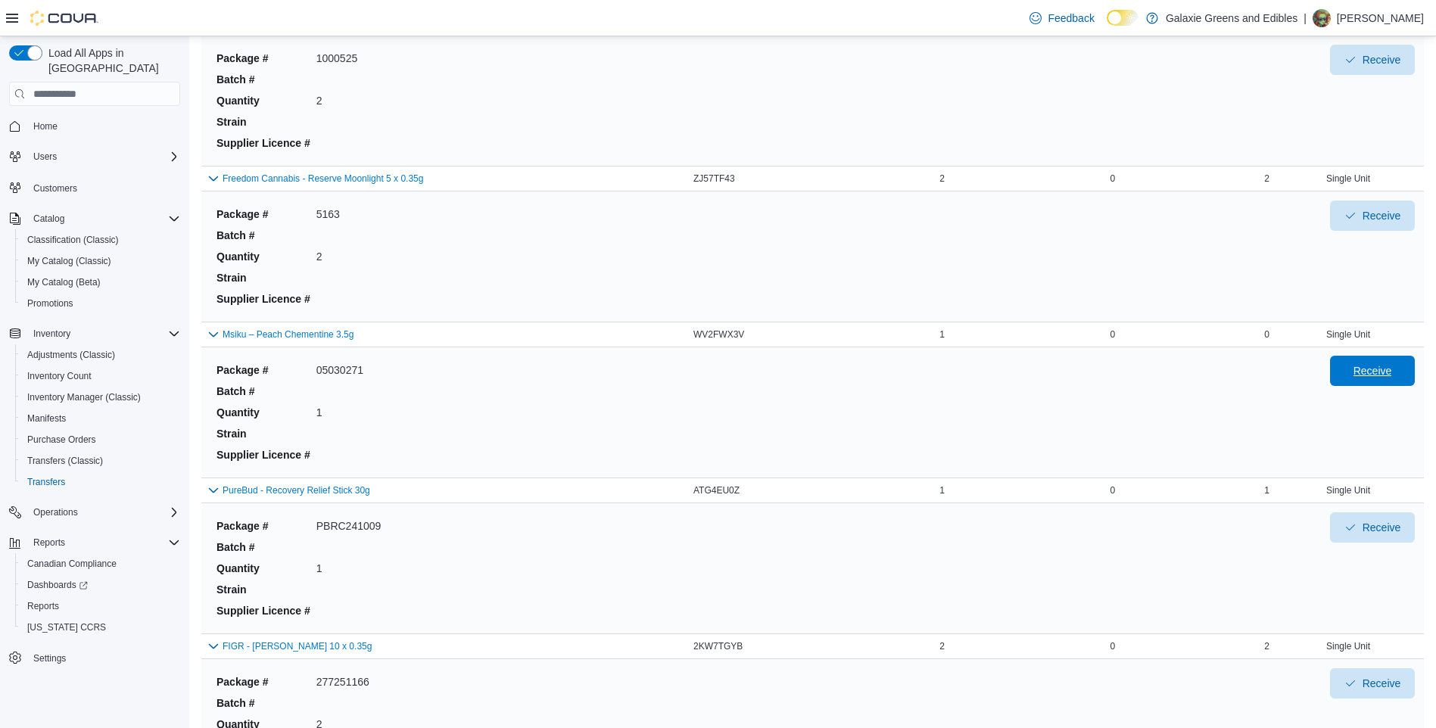
click at [1382, 369] on span "Receive" at bounding box center [1373, 370] width 39 height 15
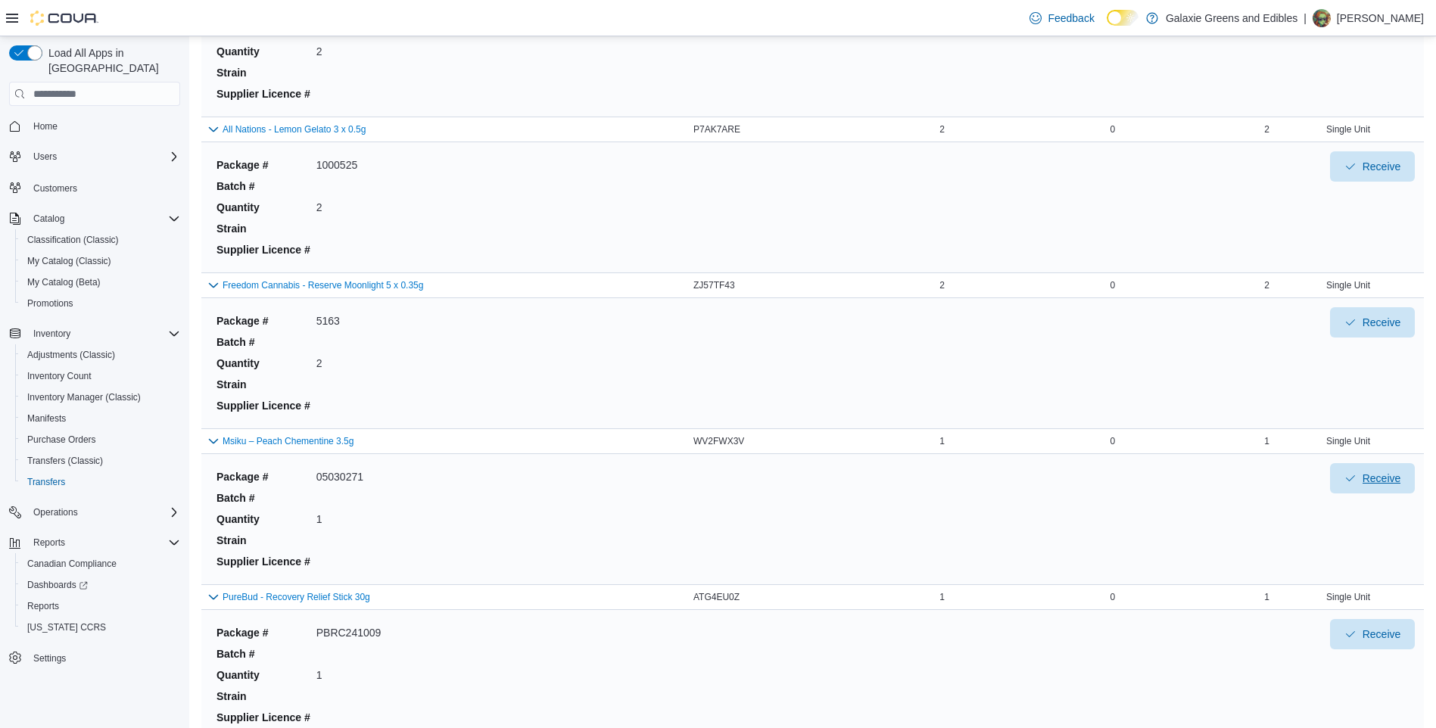
scroll to position [689, 0]
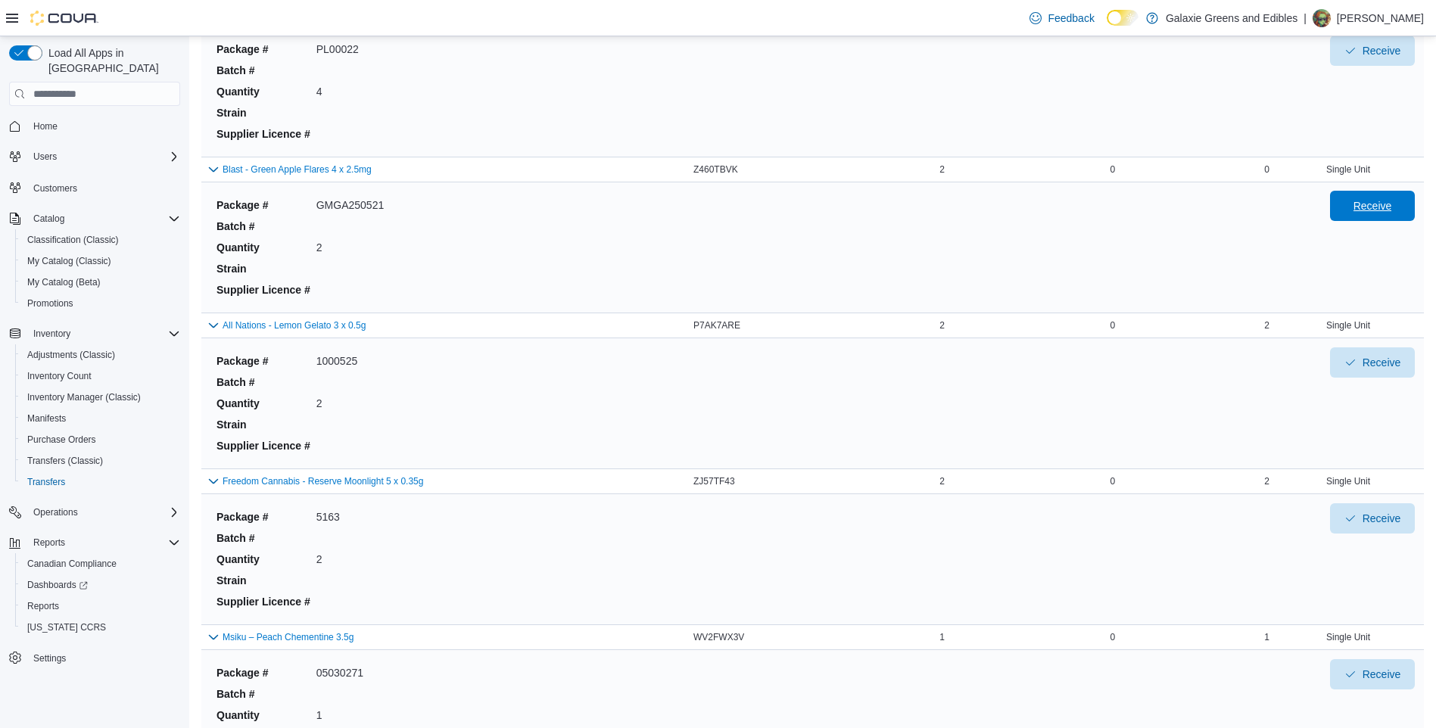
click at [1367, 206] on span "Receive" at bounding box center [1373, 205] width 39 height 15
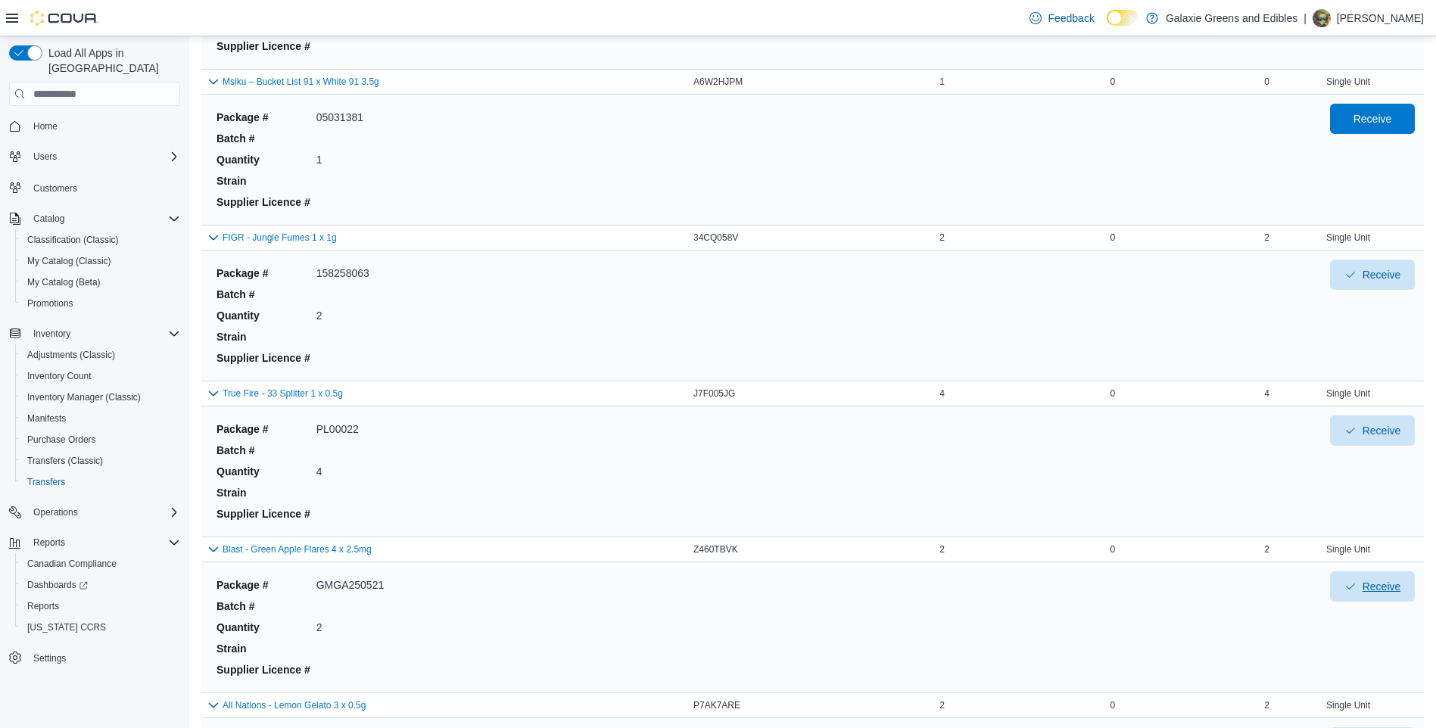
scroll to position [235, 0]
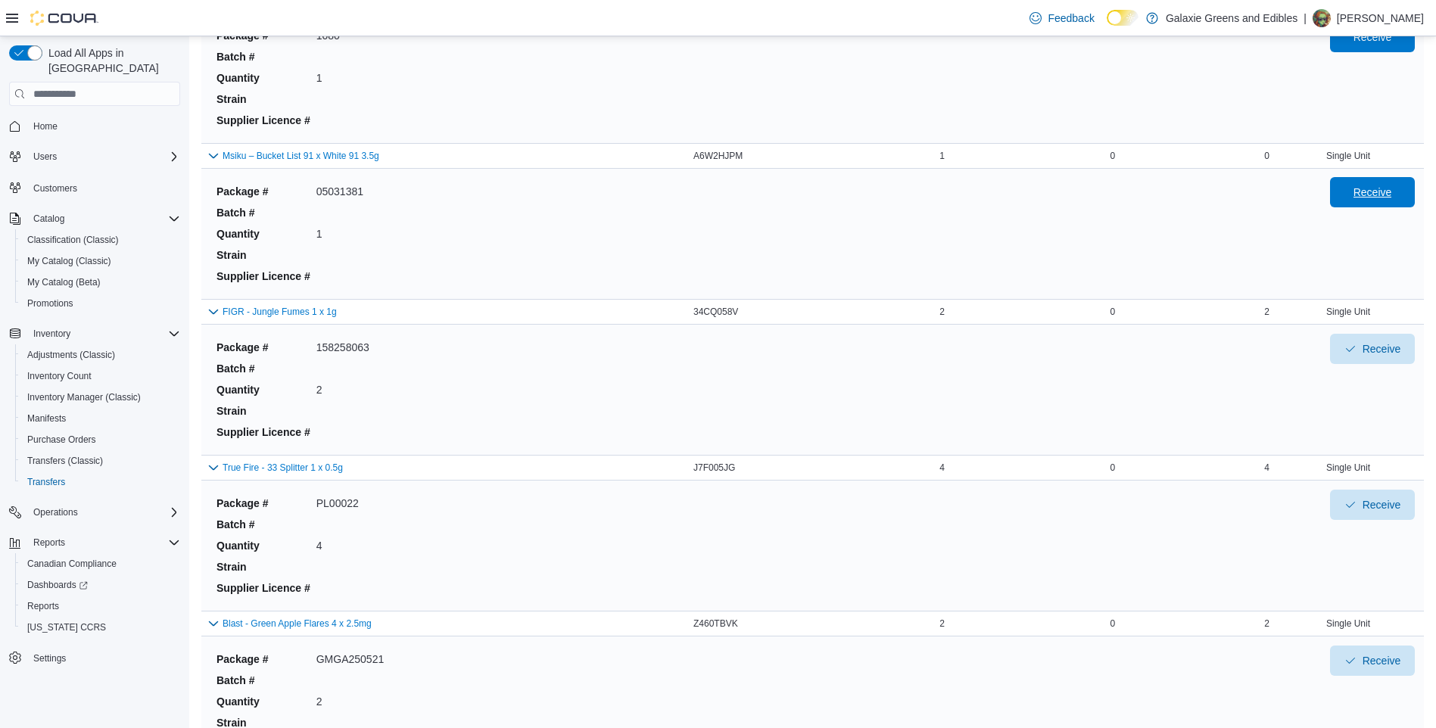
click at [1386, 194] on span "Receive" at bounding box center [1373, 192] width 39 height 15
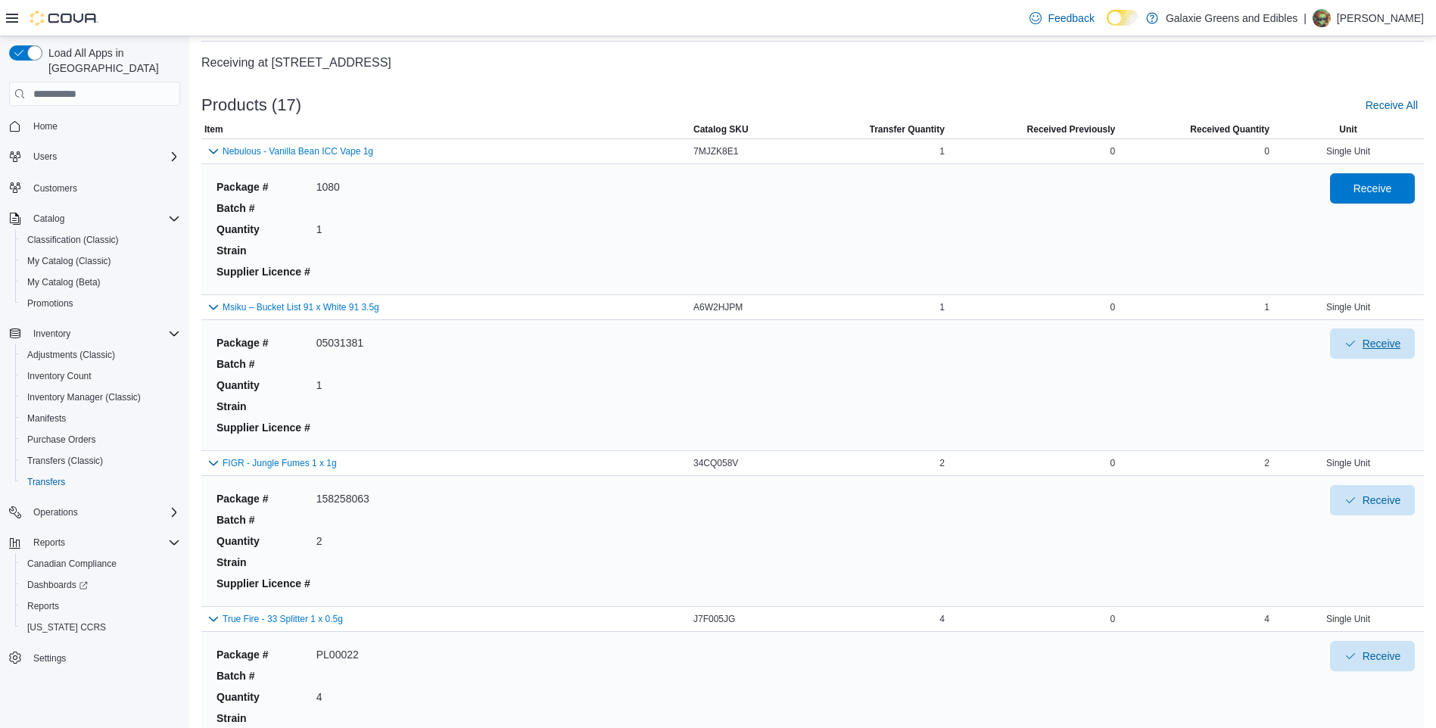
scroll to position [8, 0]
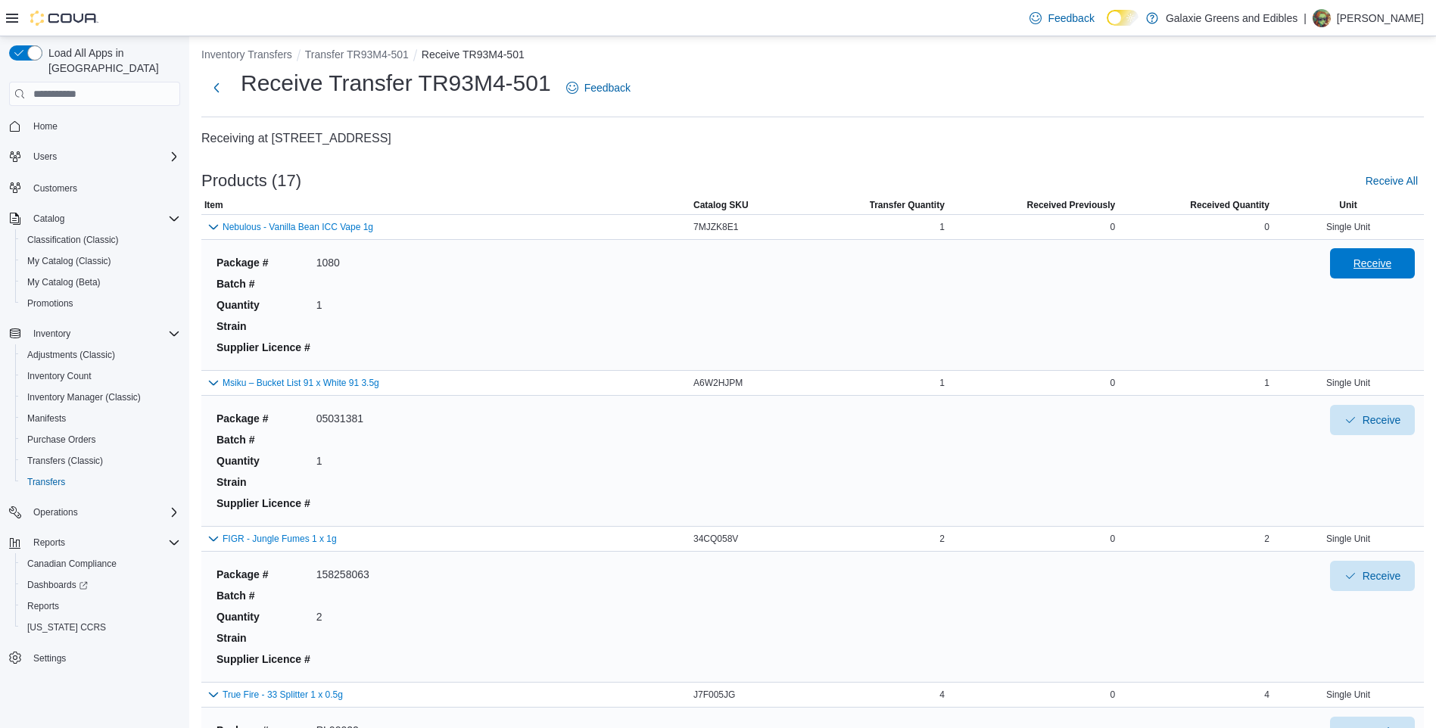
click at [1373, 263] on span "Receive" at bounding box center [1373, 263] width 39 height 15
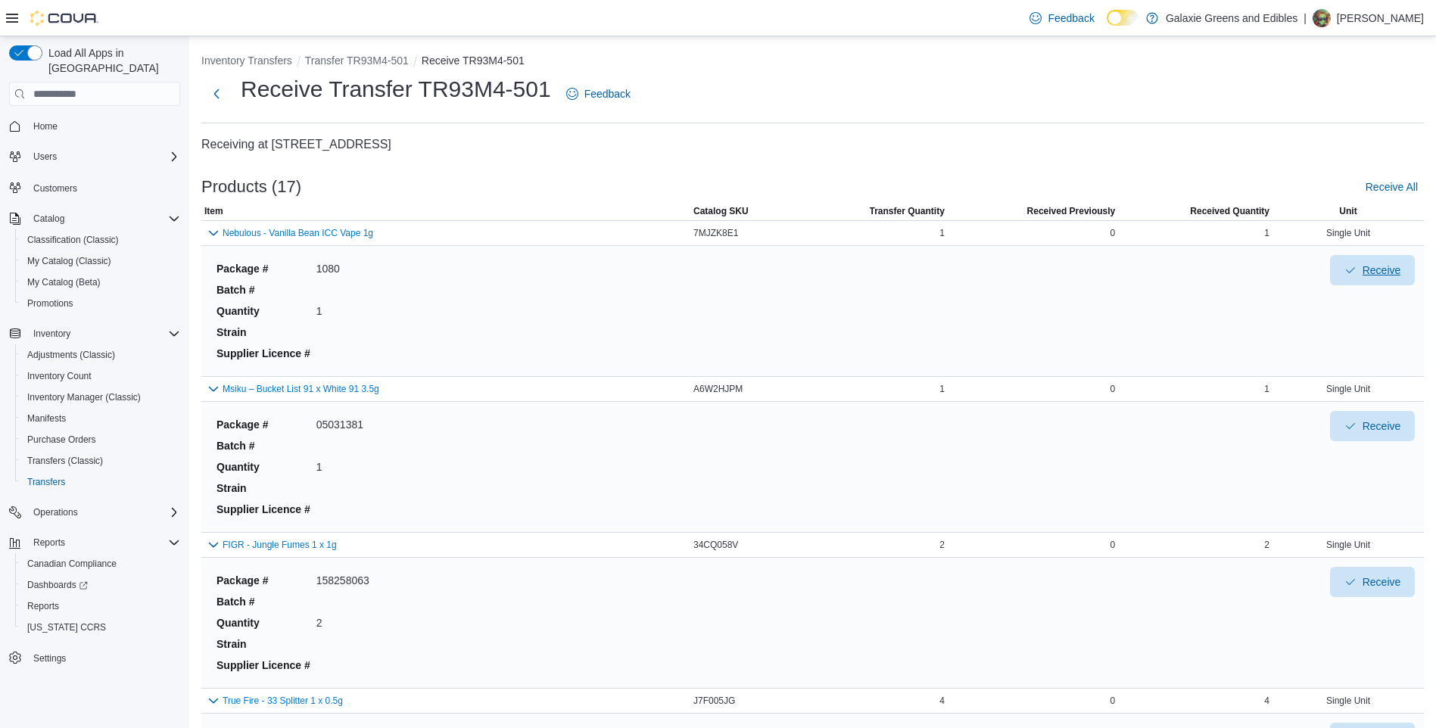
scroll to position [0, 0]
click at [1409, 189] on span "Receive All" at bounding box center [1392, 188] width 52 height 15
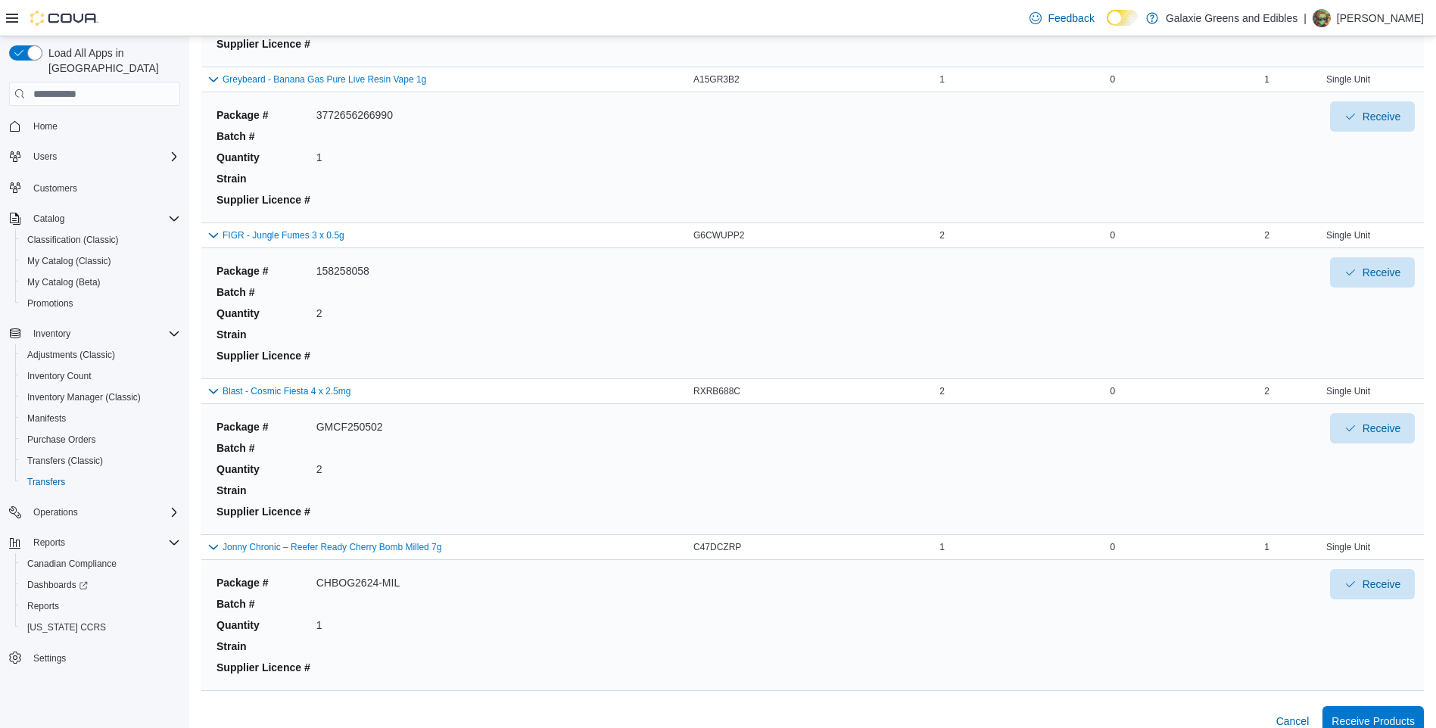
scroll to position [2203, 0]
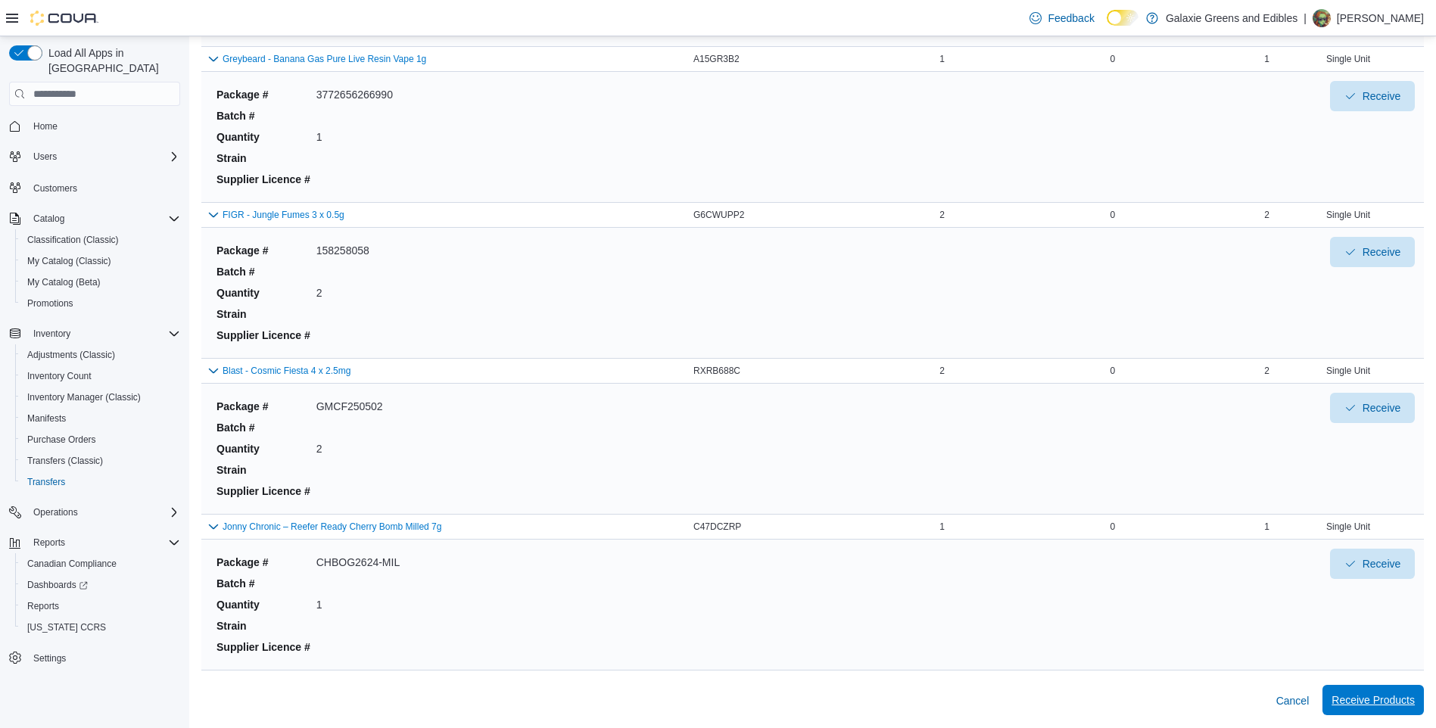
click at [1359, 701] on span "Receive Products" at bounding box center [1373, 700] width 83 height 15
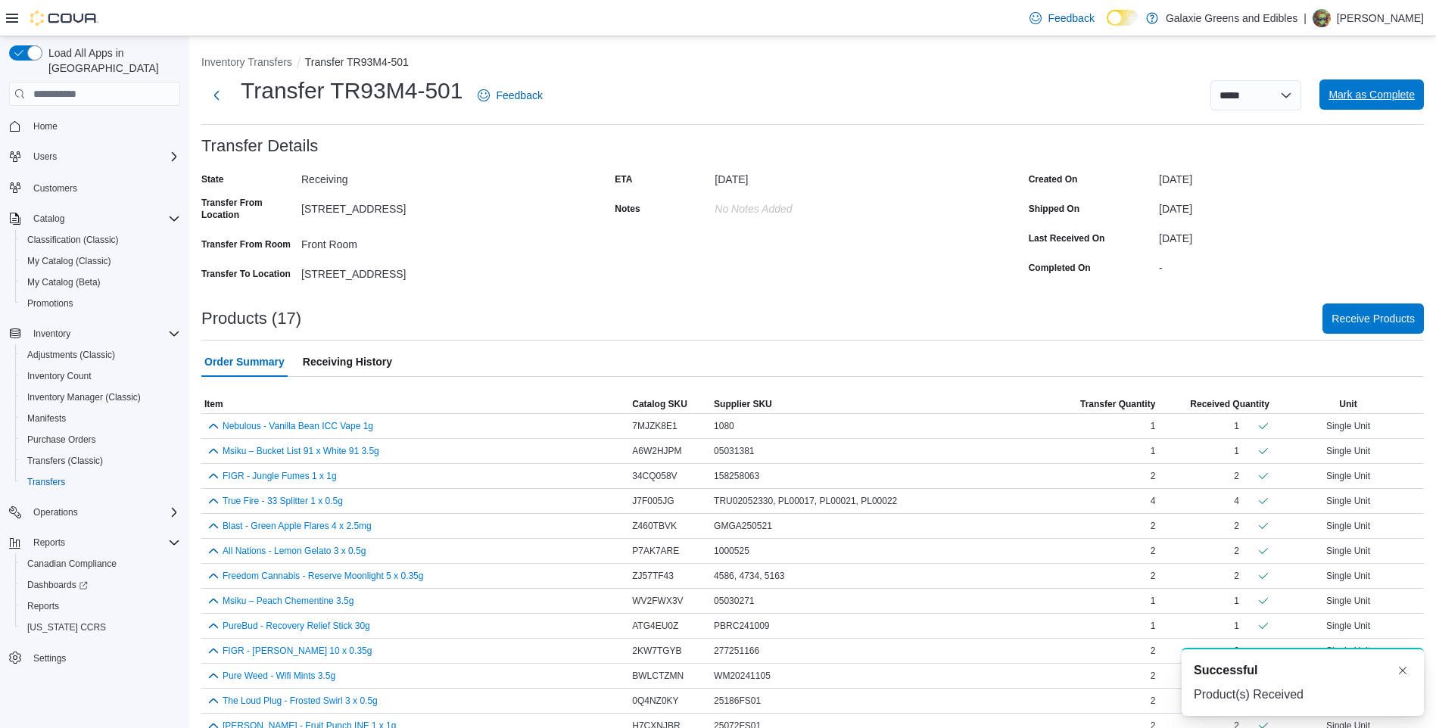
click at [1368, 95] on span "Mark as Complete" at bounding box center [1372, 94] width 86 height 15
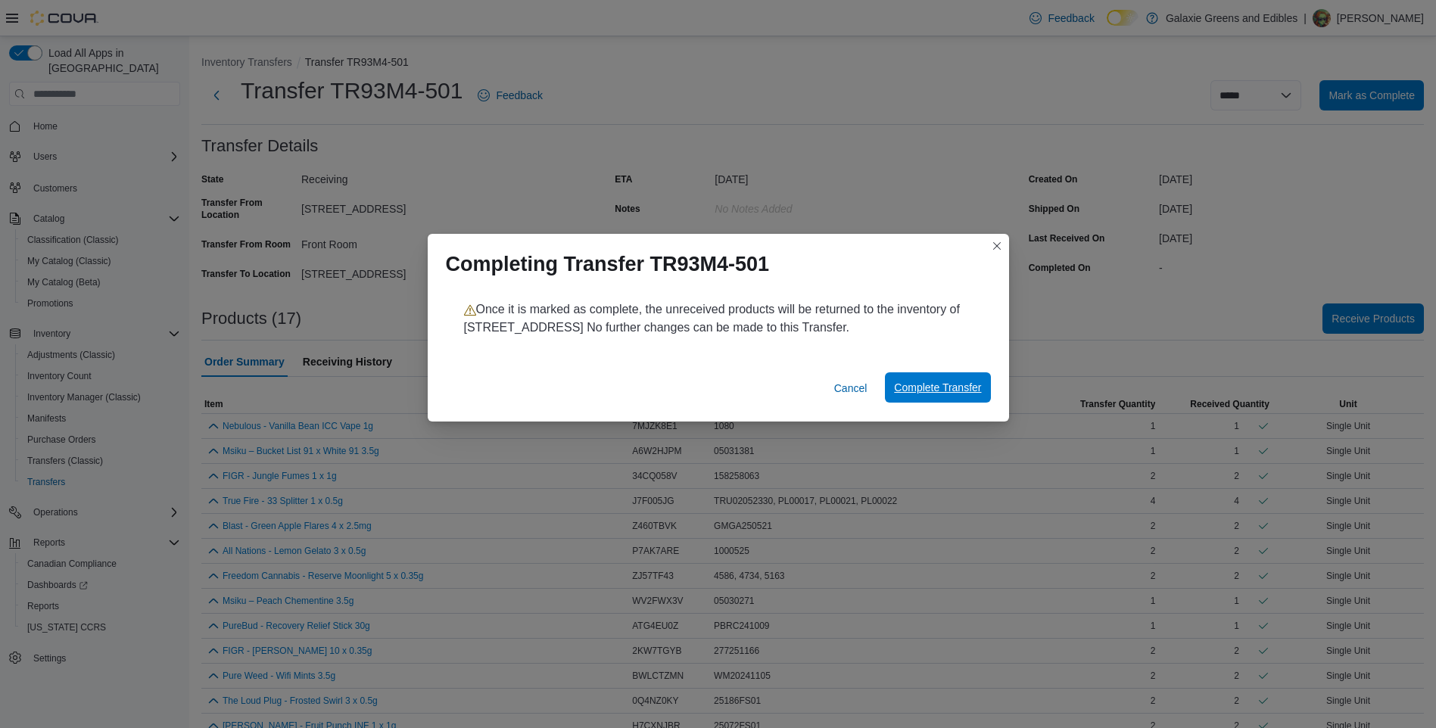
click at [915, 391] on span "Complete Transfer" at bounding box center [937, 387] width 87 height 15
